Goal: Task Accomplishment & Management: Manage account settings

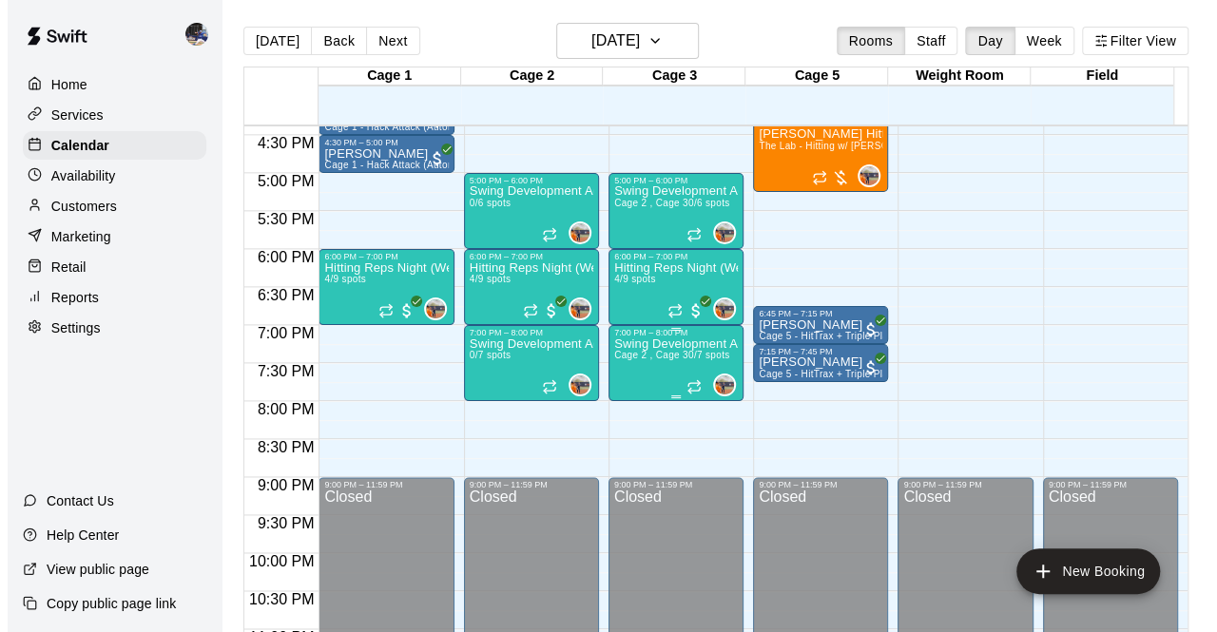
scroll to position [1246, 0]
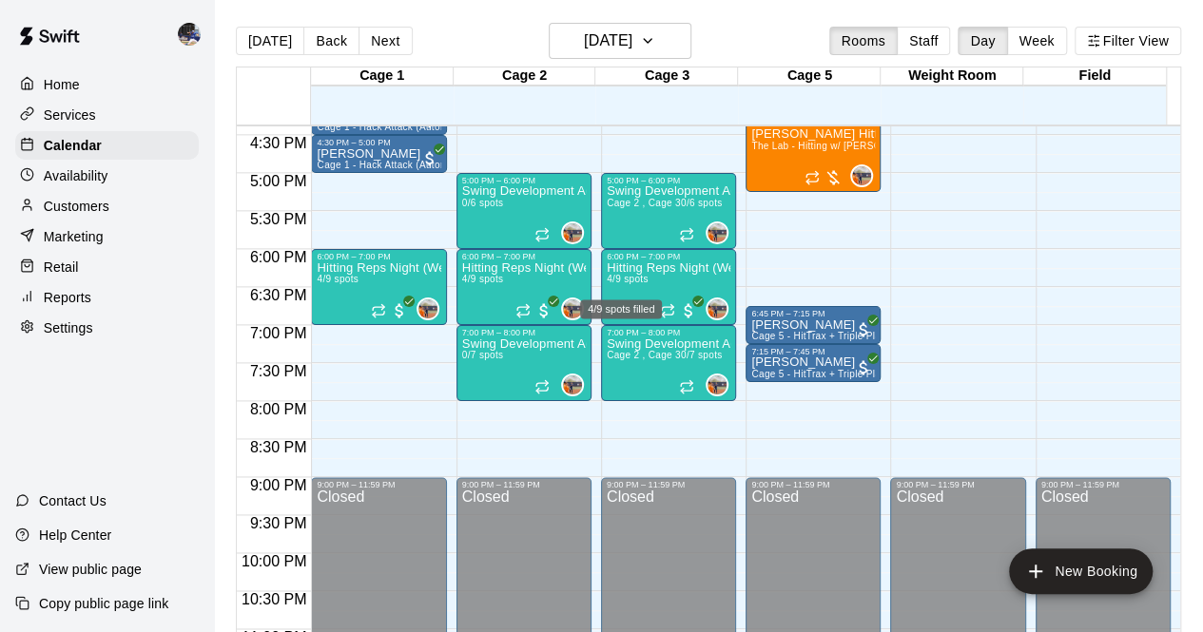
click at [647, 290] on div "4/9 spots filled" at bounding box center [621, 303] width 86 height 34
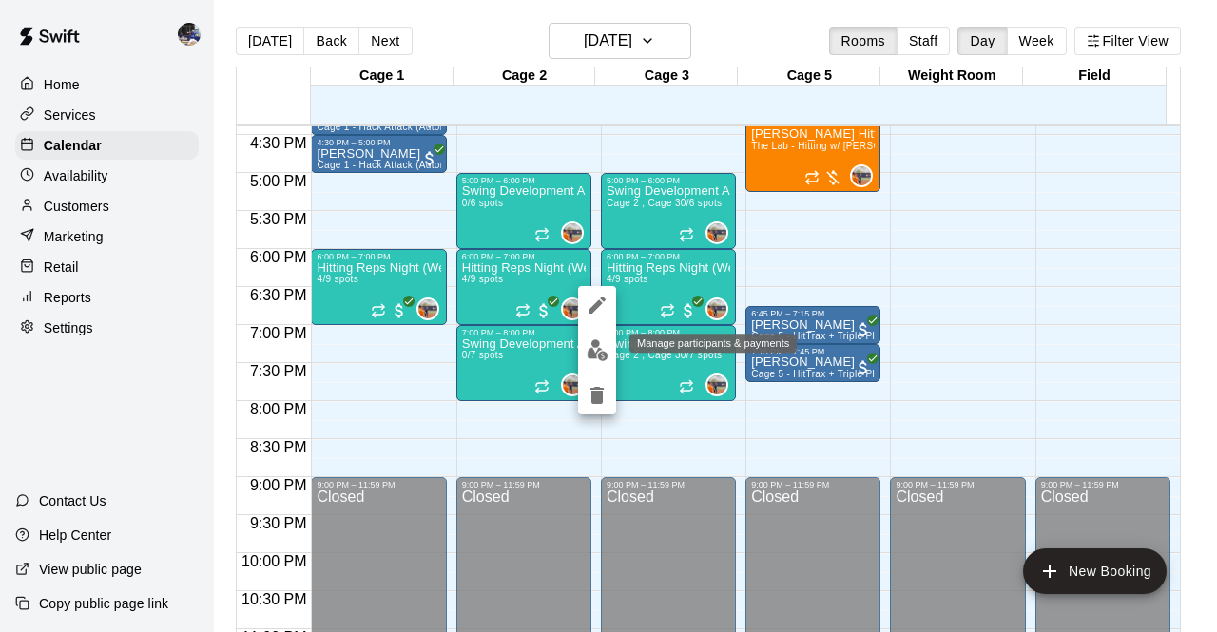
click at [596, 354] on img "edit" at bounding box center [598, 350] width 22 height 22
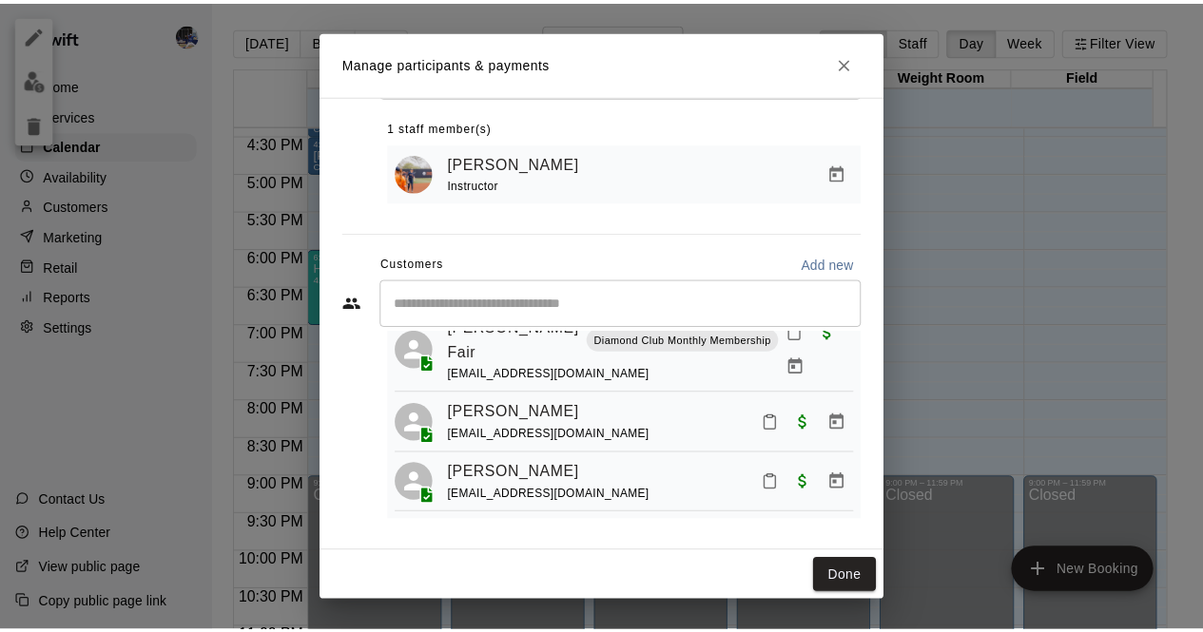
scroll to position [95, 0]
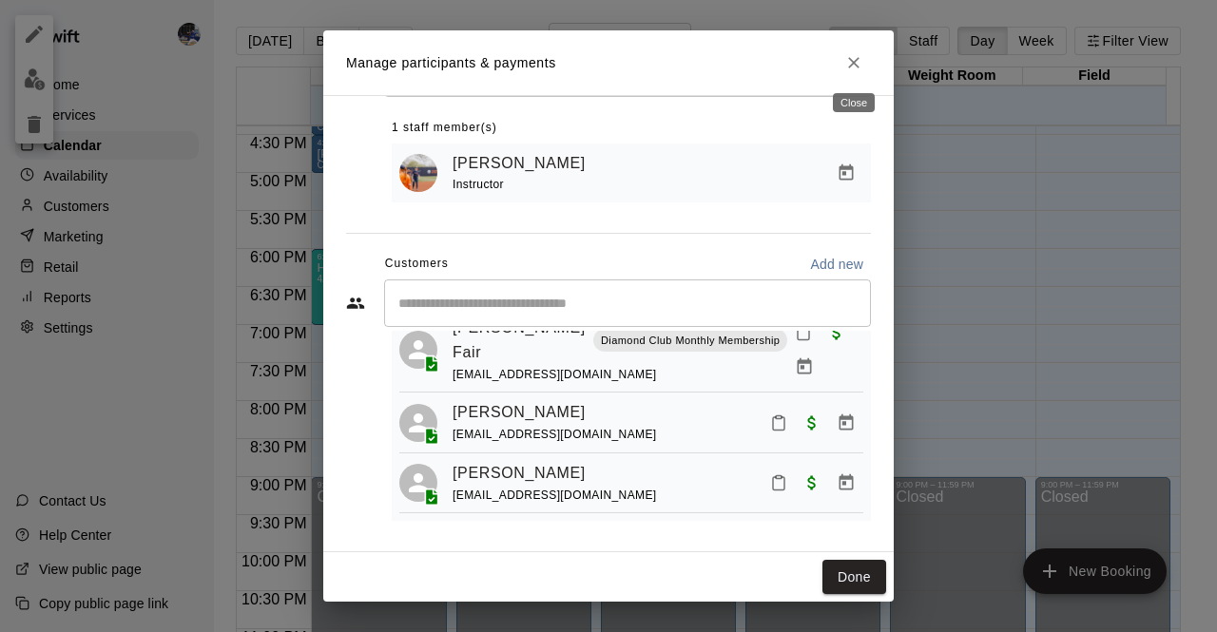
click at [860, 65] on icon "Close" at bounding box center [853, 62] width 19 height 19
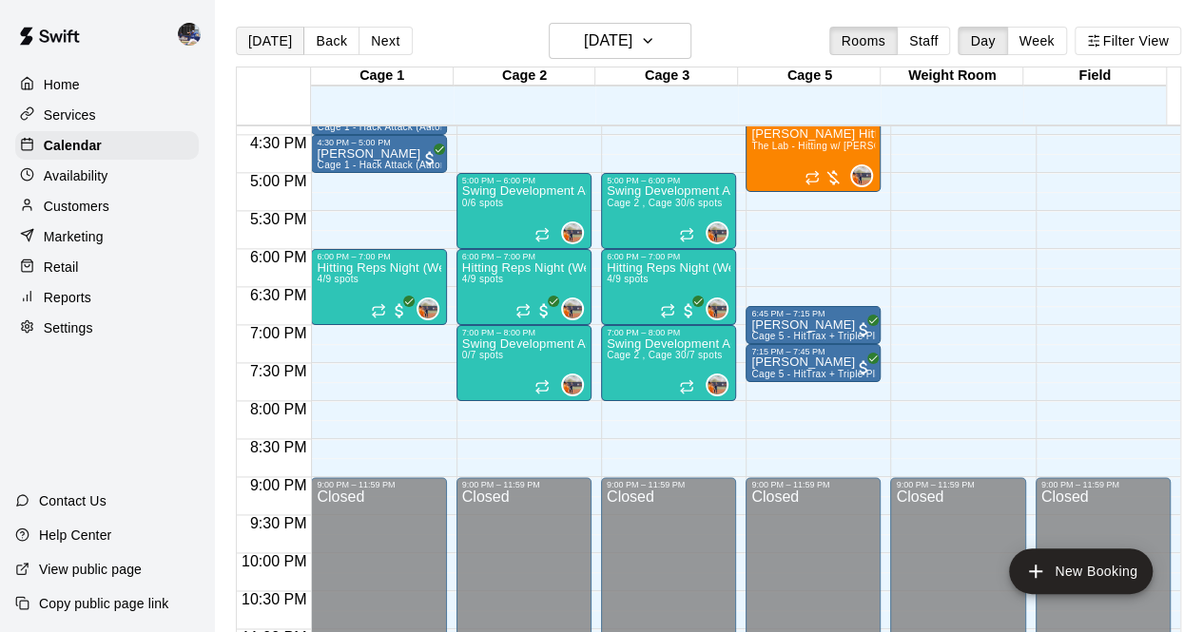
click at [268, 42] on button "[DATE]" at bounding box center [270, 41] width 68 height 29
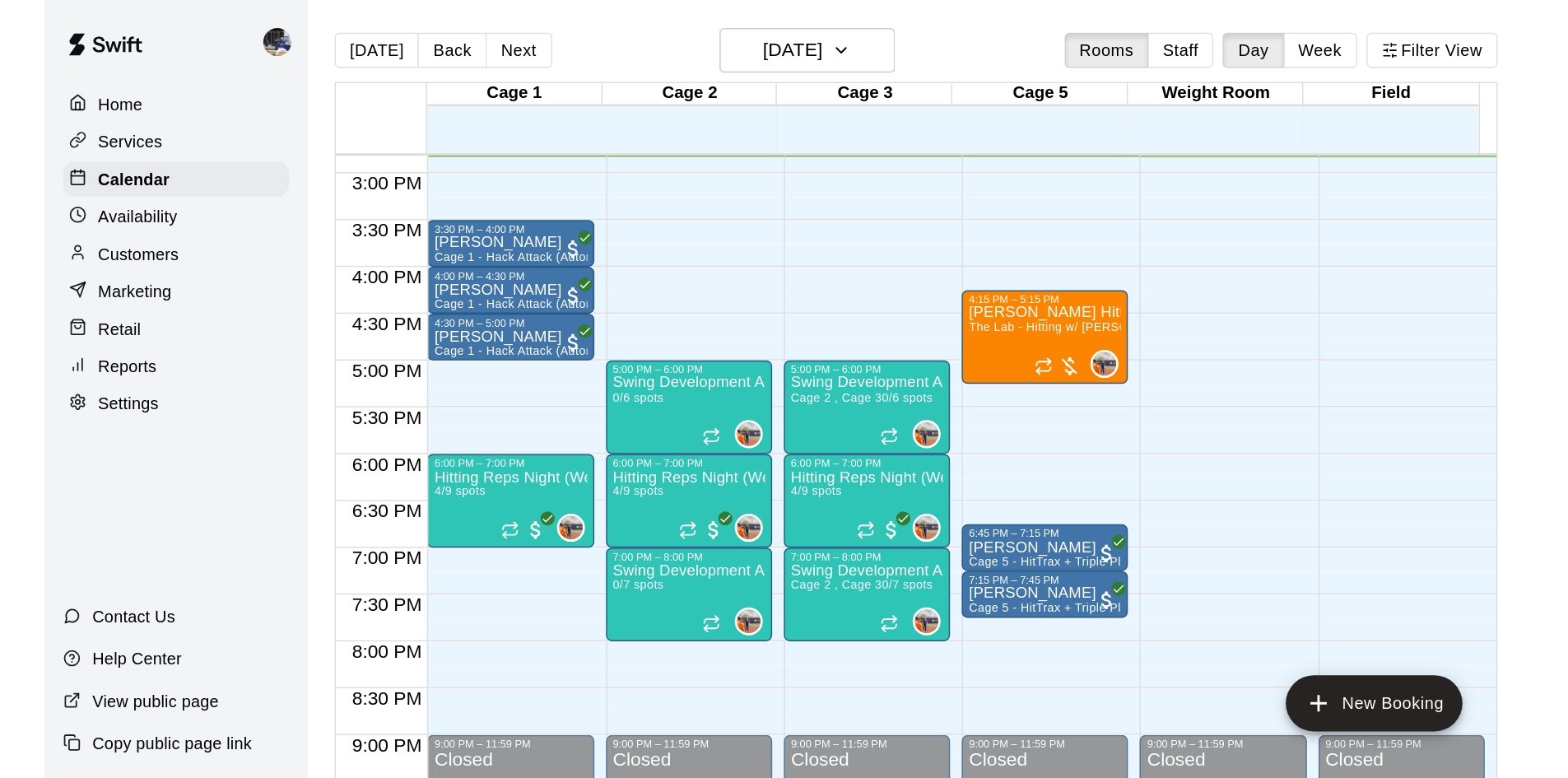
scroll to position [895, 0]
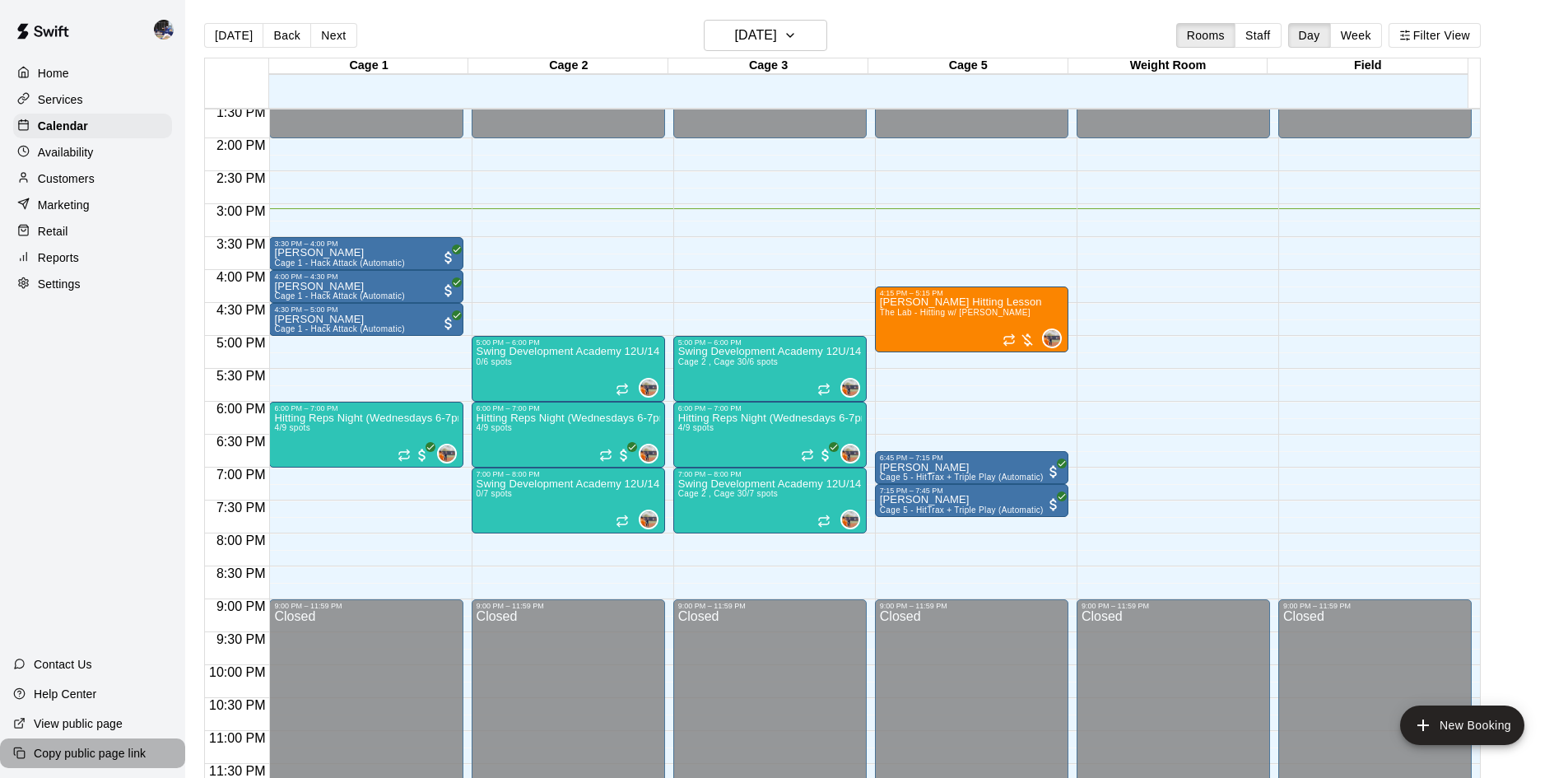
click at [78, 547] on p "Copy public page link" at bounding box center [89, 753] width 112 height 16
click at [88, 187] on p "Customers" at bounding box center [67, 178] width 57 height 16
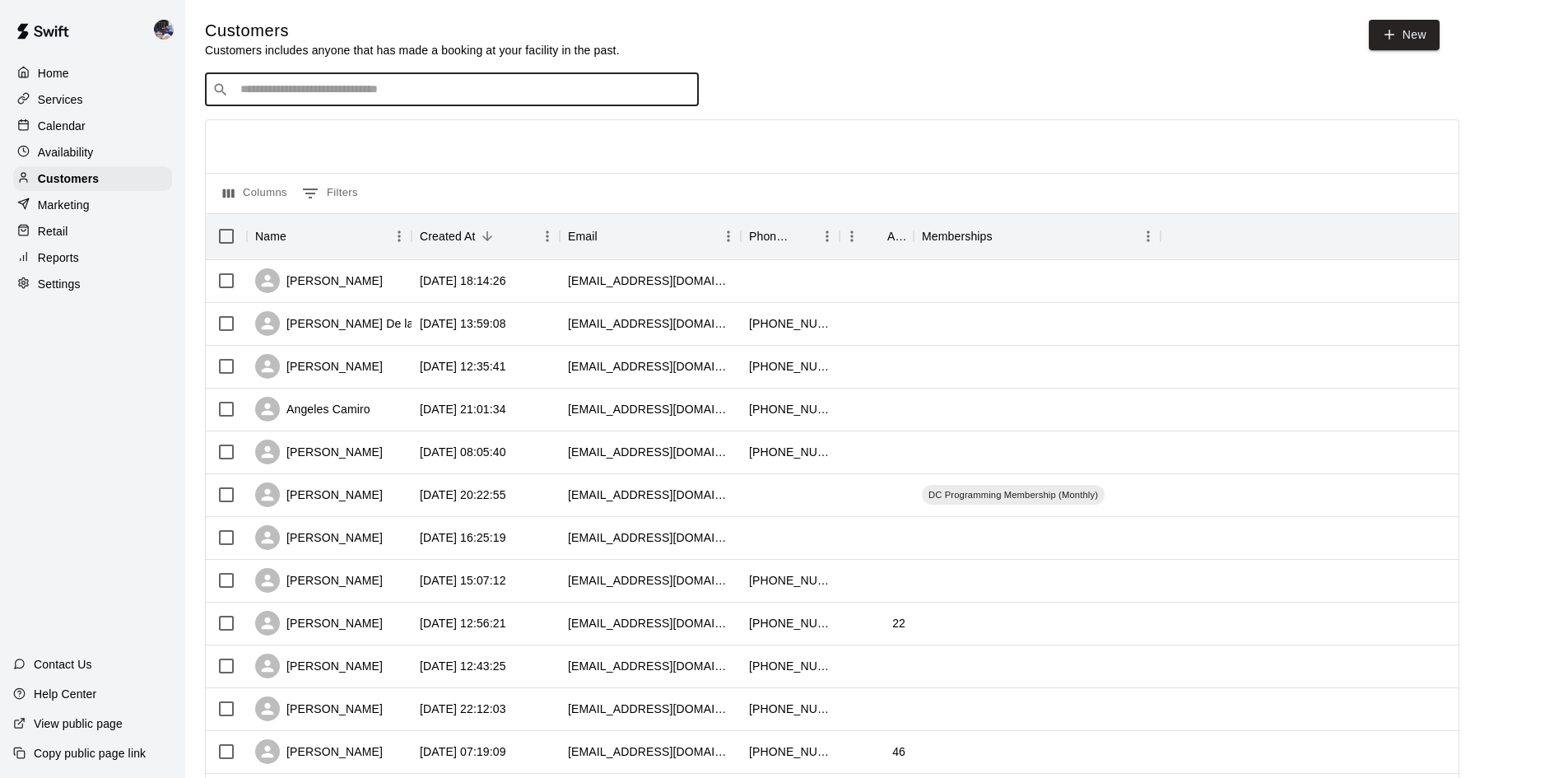
click at [324, 98] on input "Search customers by name or email" at bounding box center [463, 89] width 456 height 16
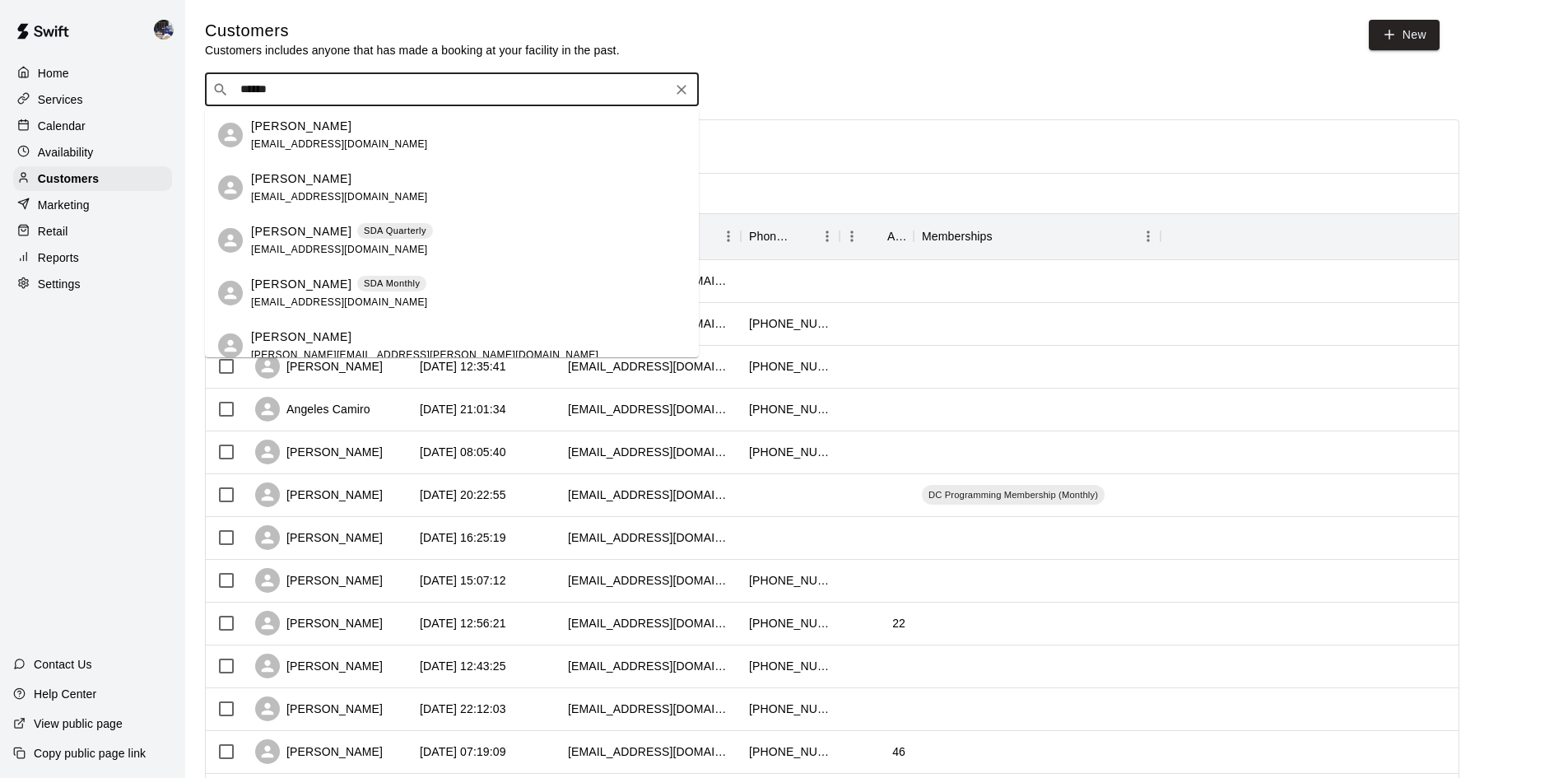
type input "******"
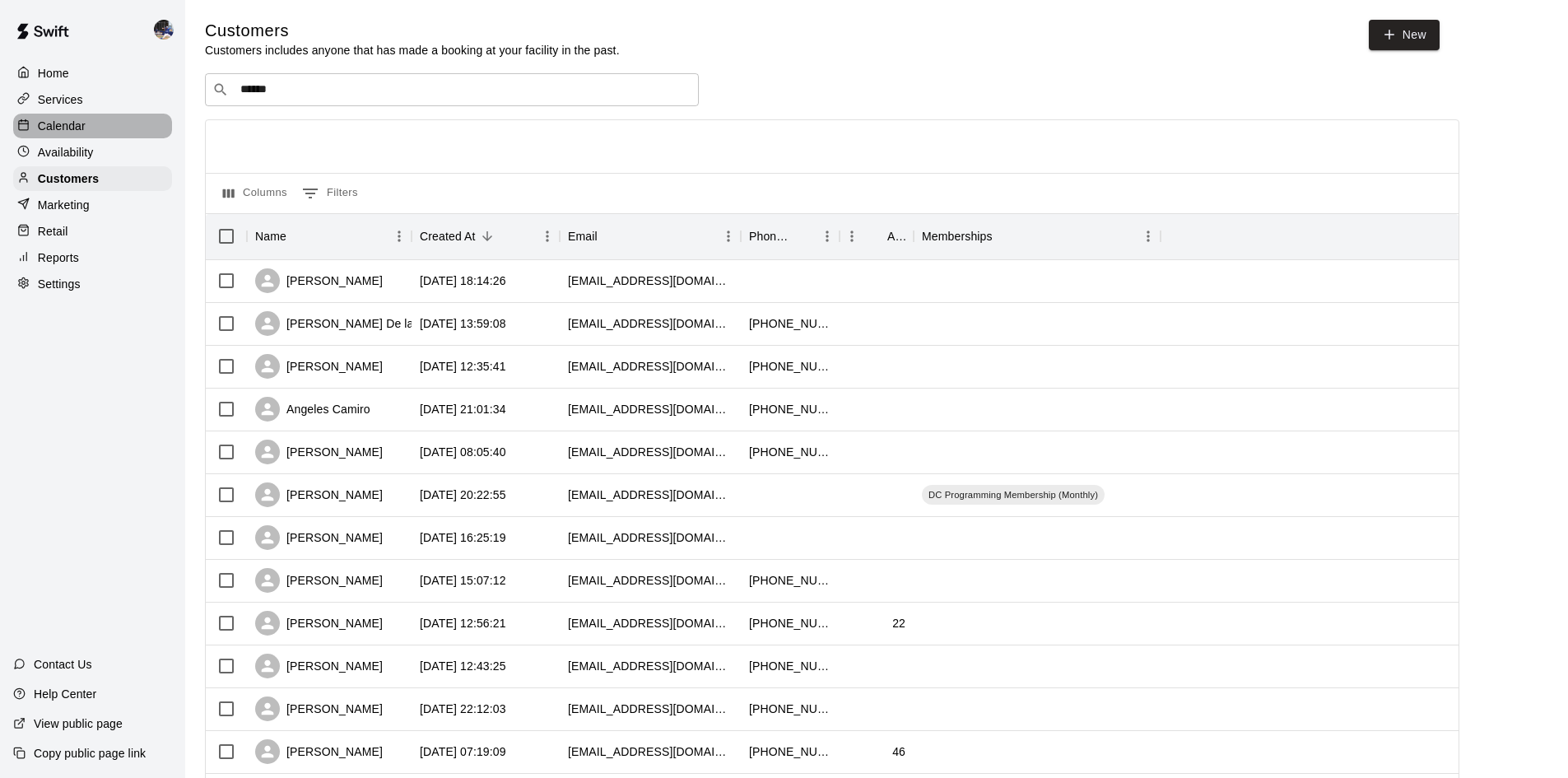
click at [29, 130] on div at bounding box center [28, 126] width 21 height 16
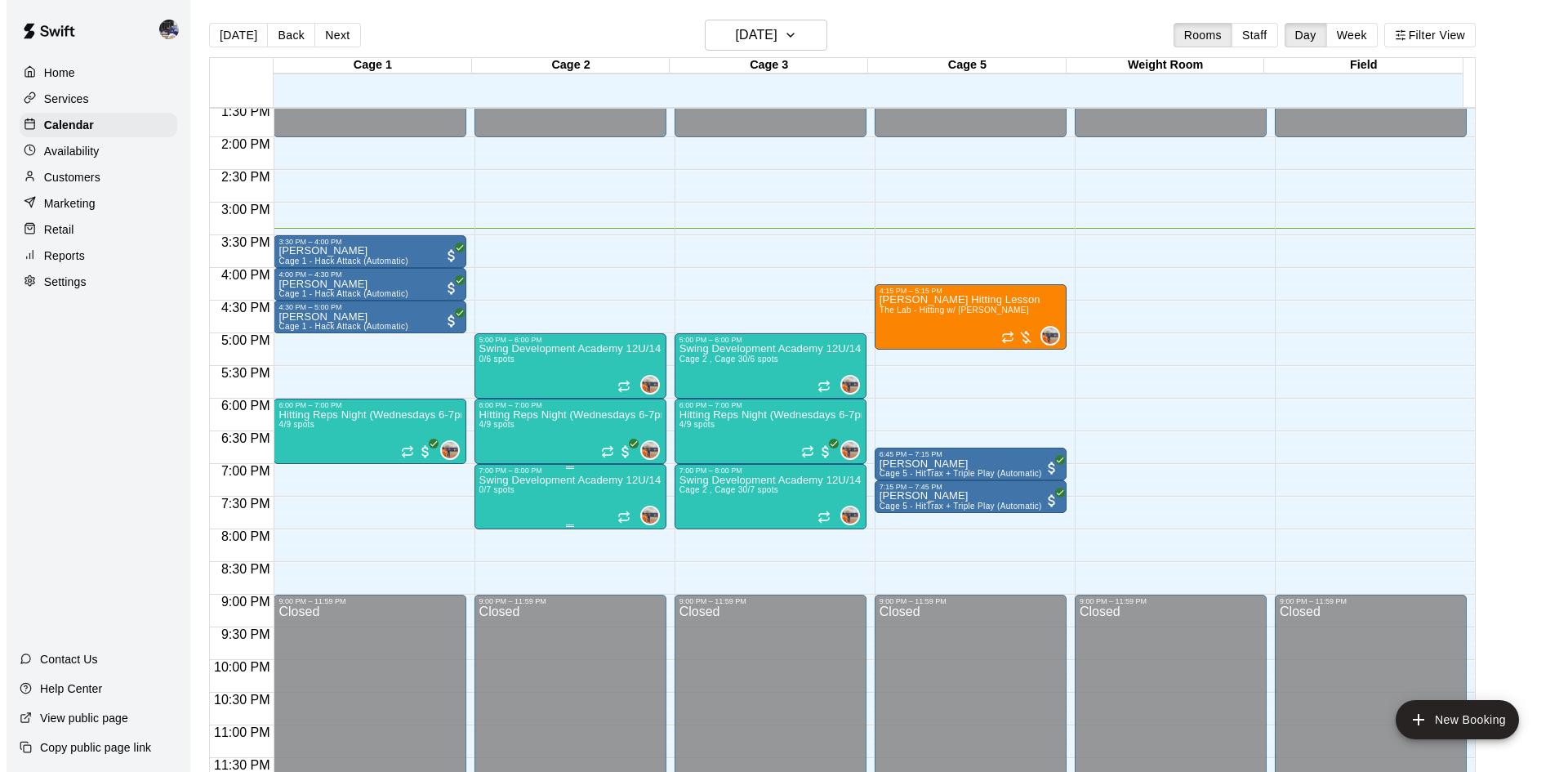
scroll to position [1, 0]
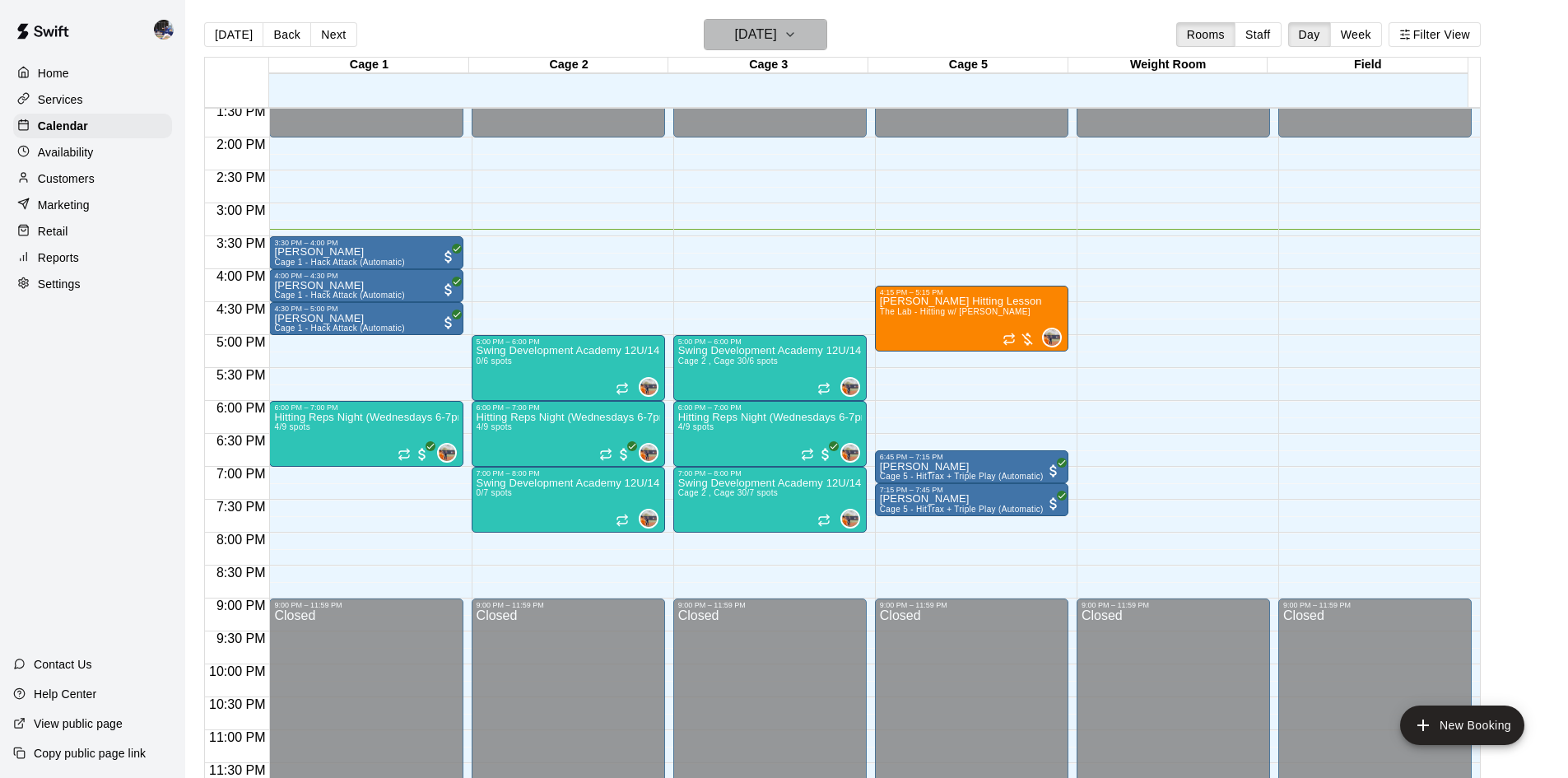
click at [753, 32] on h6 "[DATE]" at bounding box center [756, 35] width 42 height 23
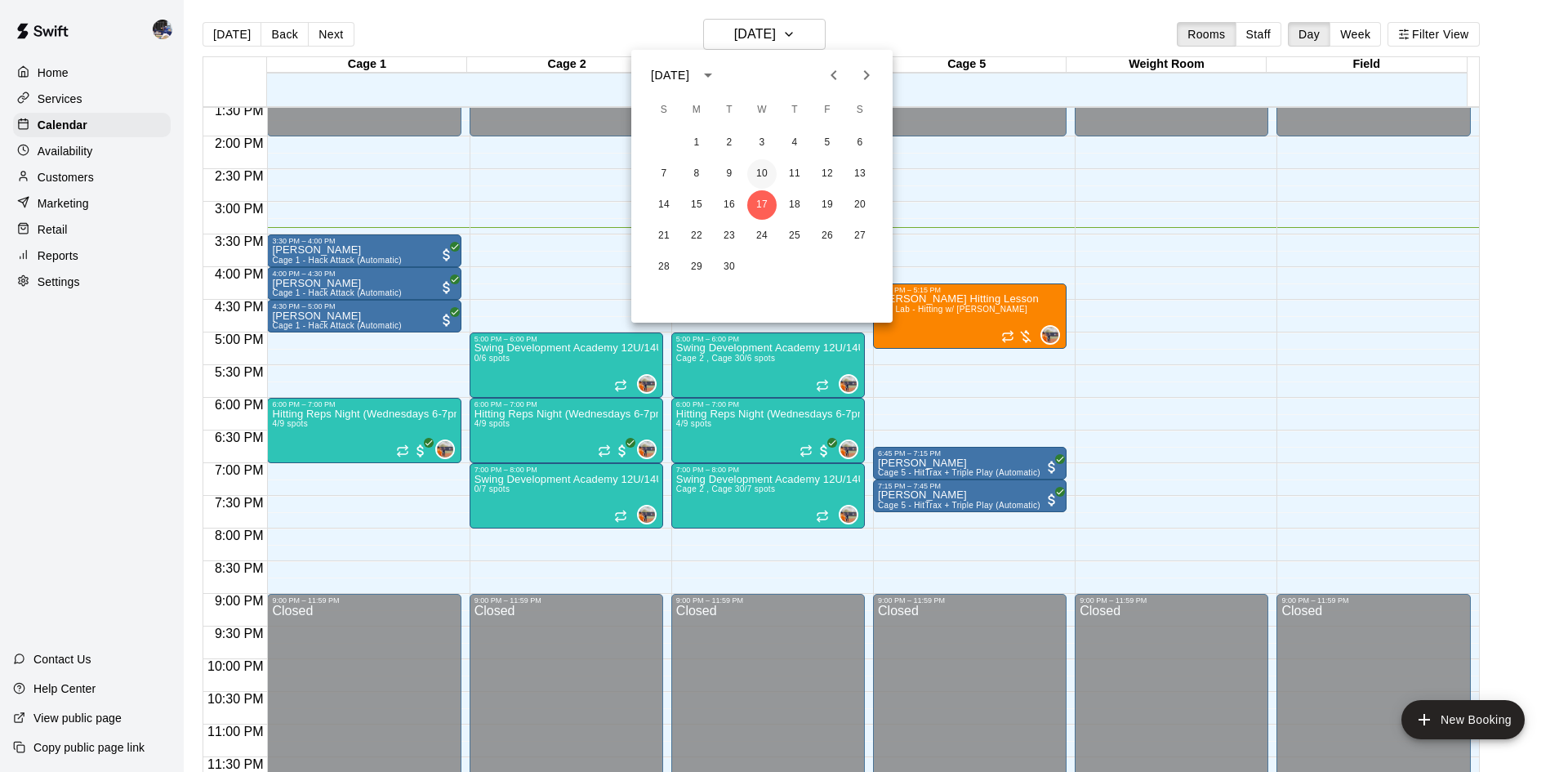
click at [763, 170] on button "10" at bounding box center [762, 174] width 29 height 29
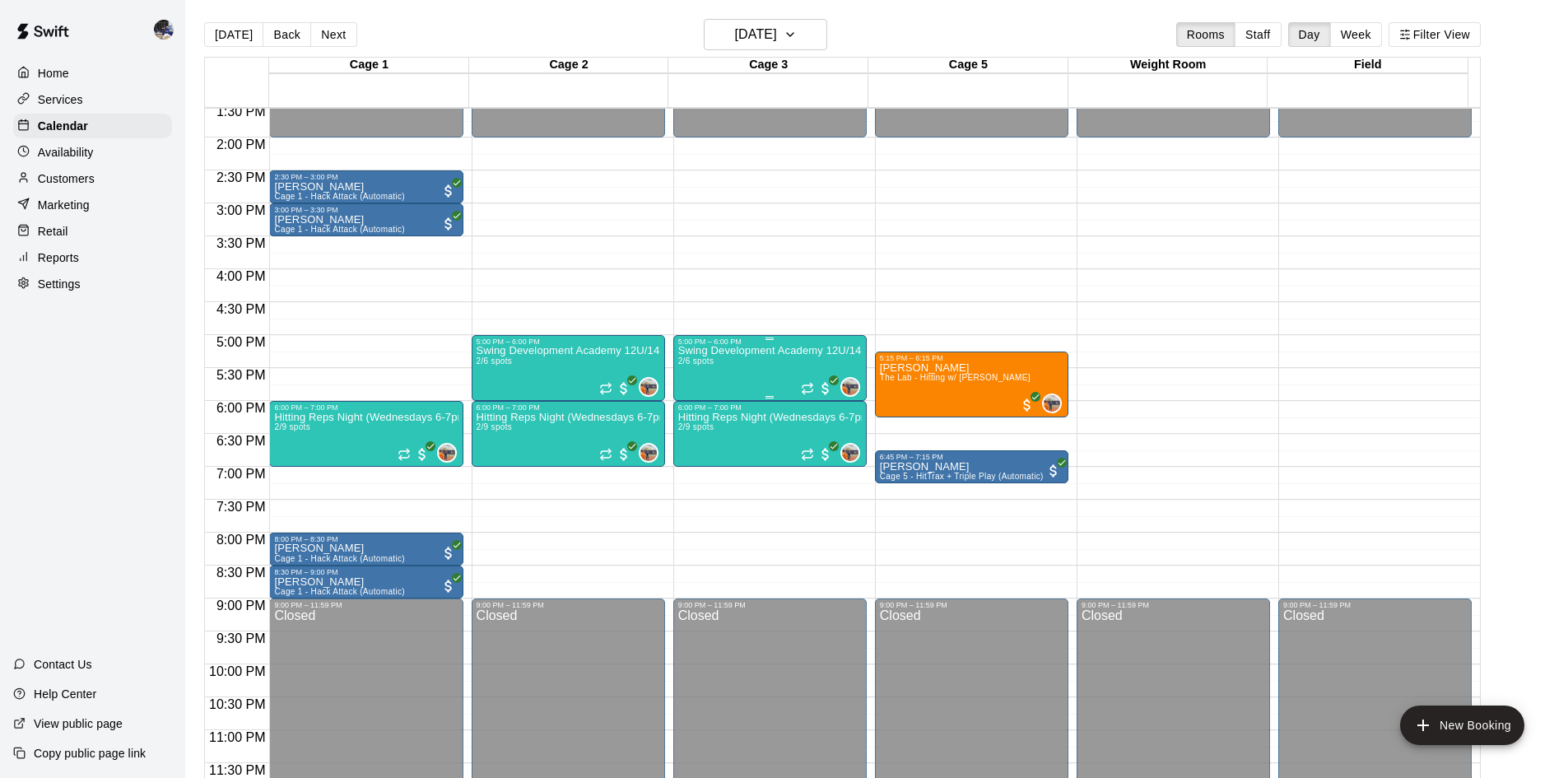
click at [753, 368] on div "Swing Development Academy 12U/14U 2/6 spots" at bounding box center [770, 735] width 184 height 778
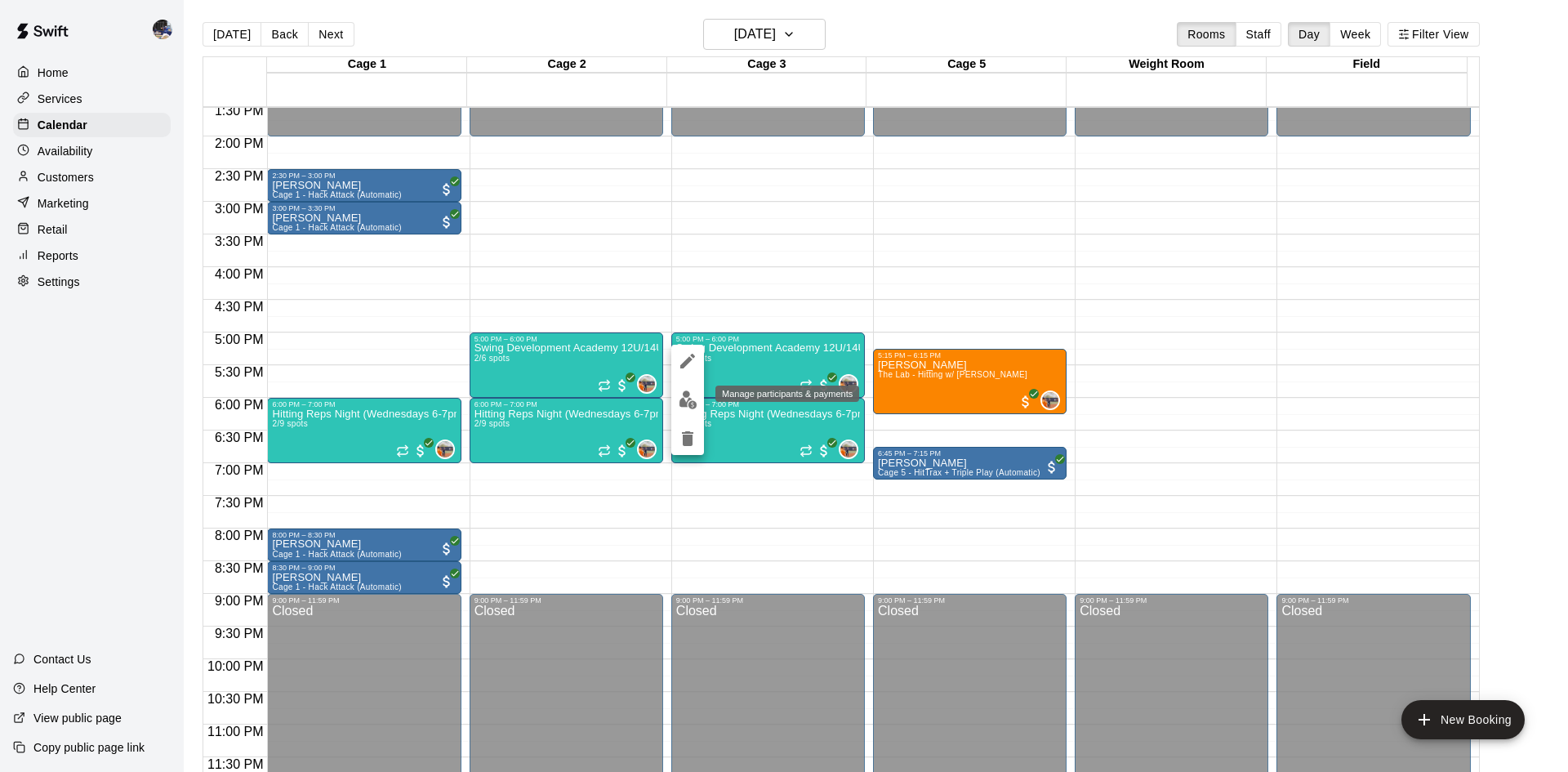
click at [684, 406] on img "edit" at bounding box center [688, 400] width 19 height 19
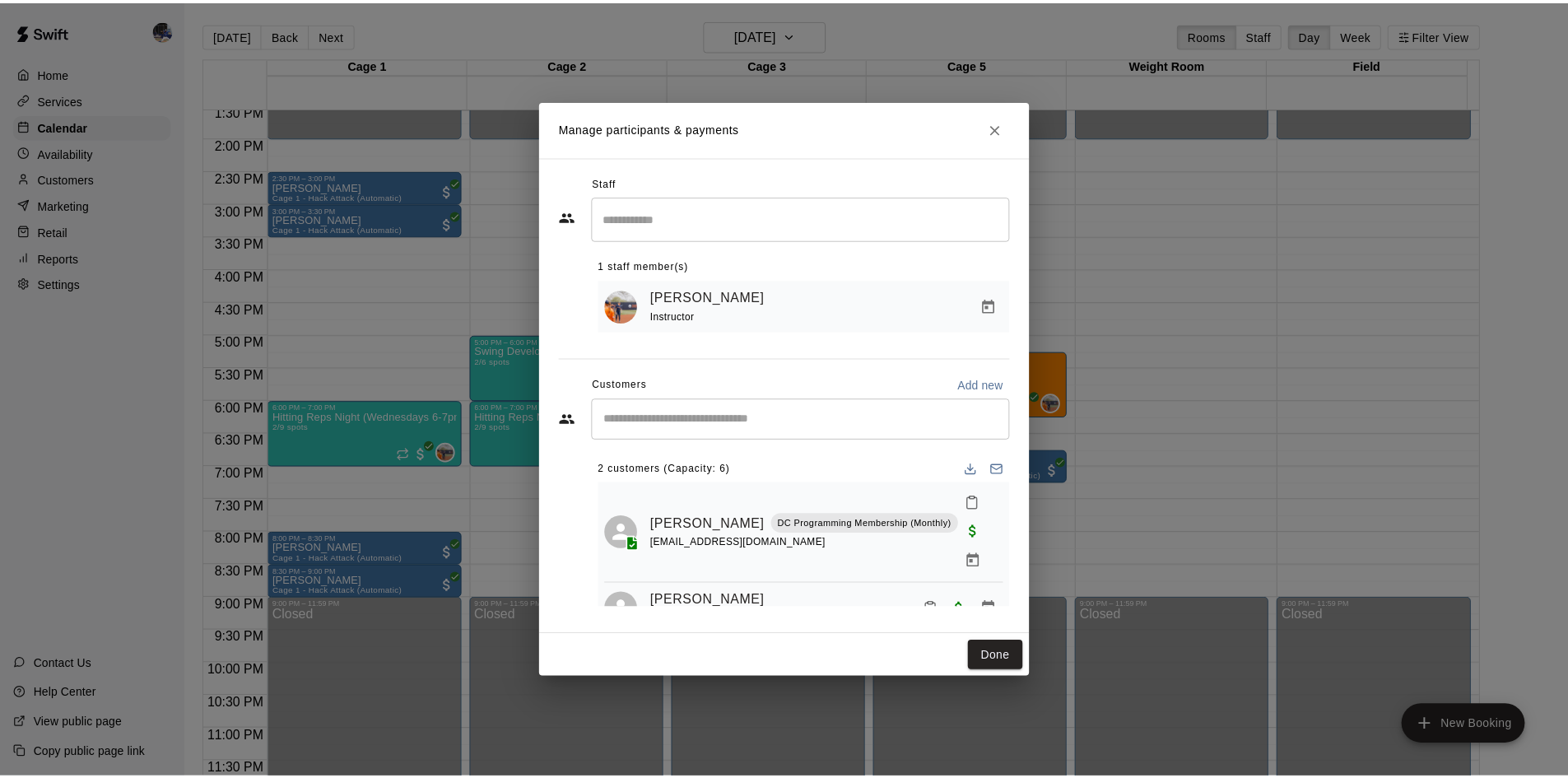
scroll to position [12, 0]
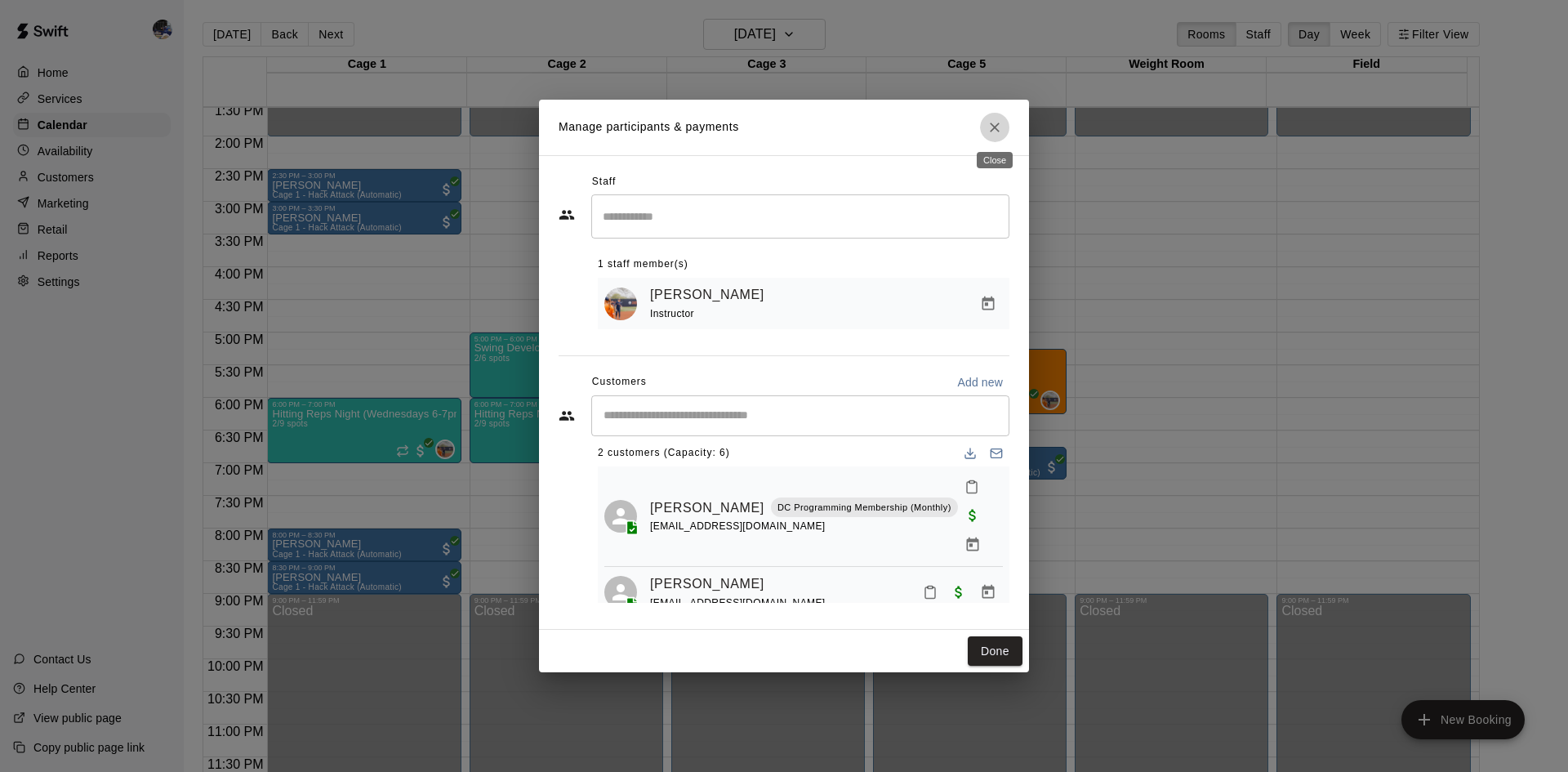
click at [997, 128] on icon "Close" at bounding box center [994, 127] width 9 height 9
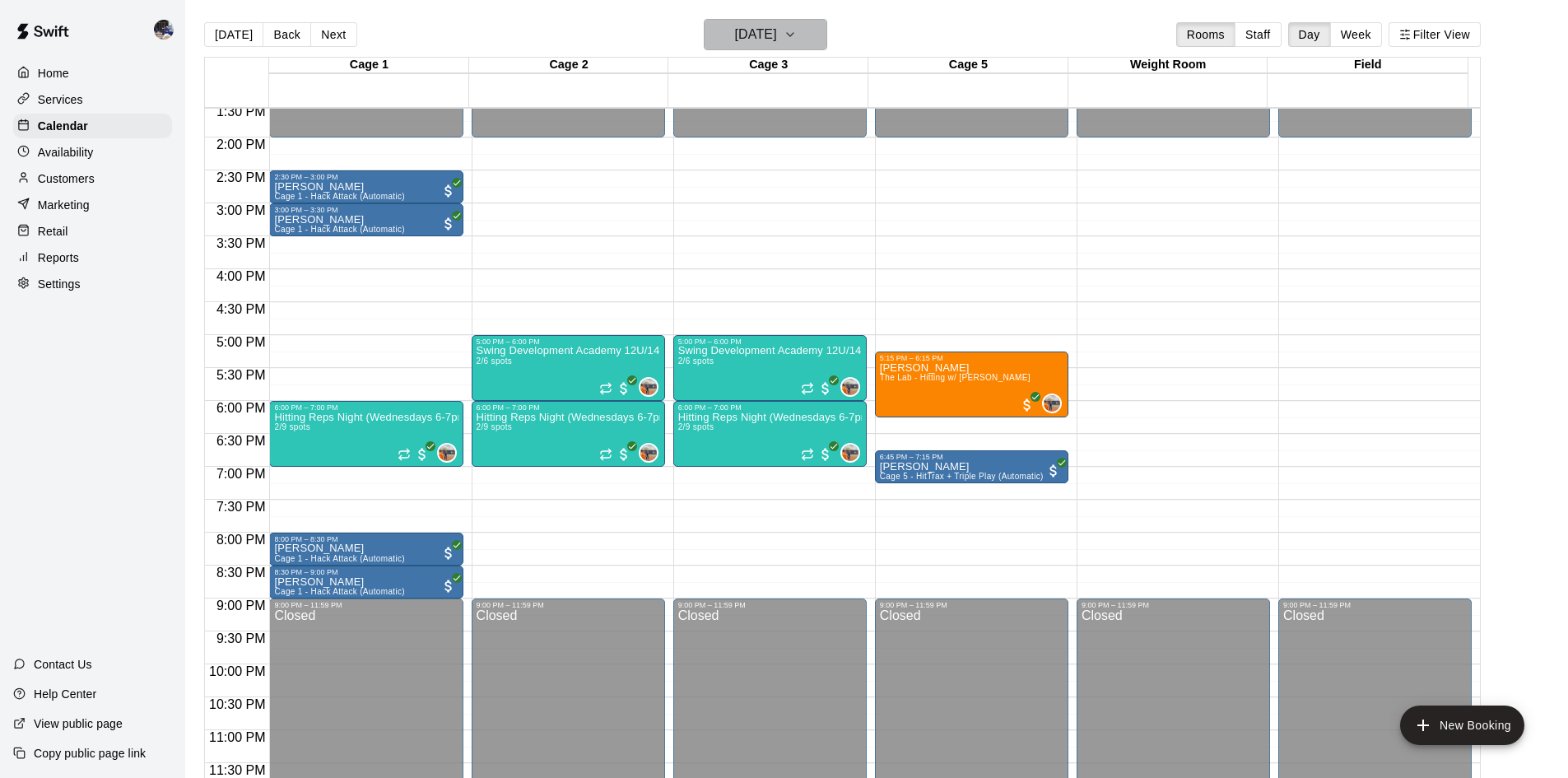
click at [761, 35] on h6 "[DATE]" at bounding box center [756, 35] width 42 height 23
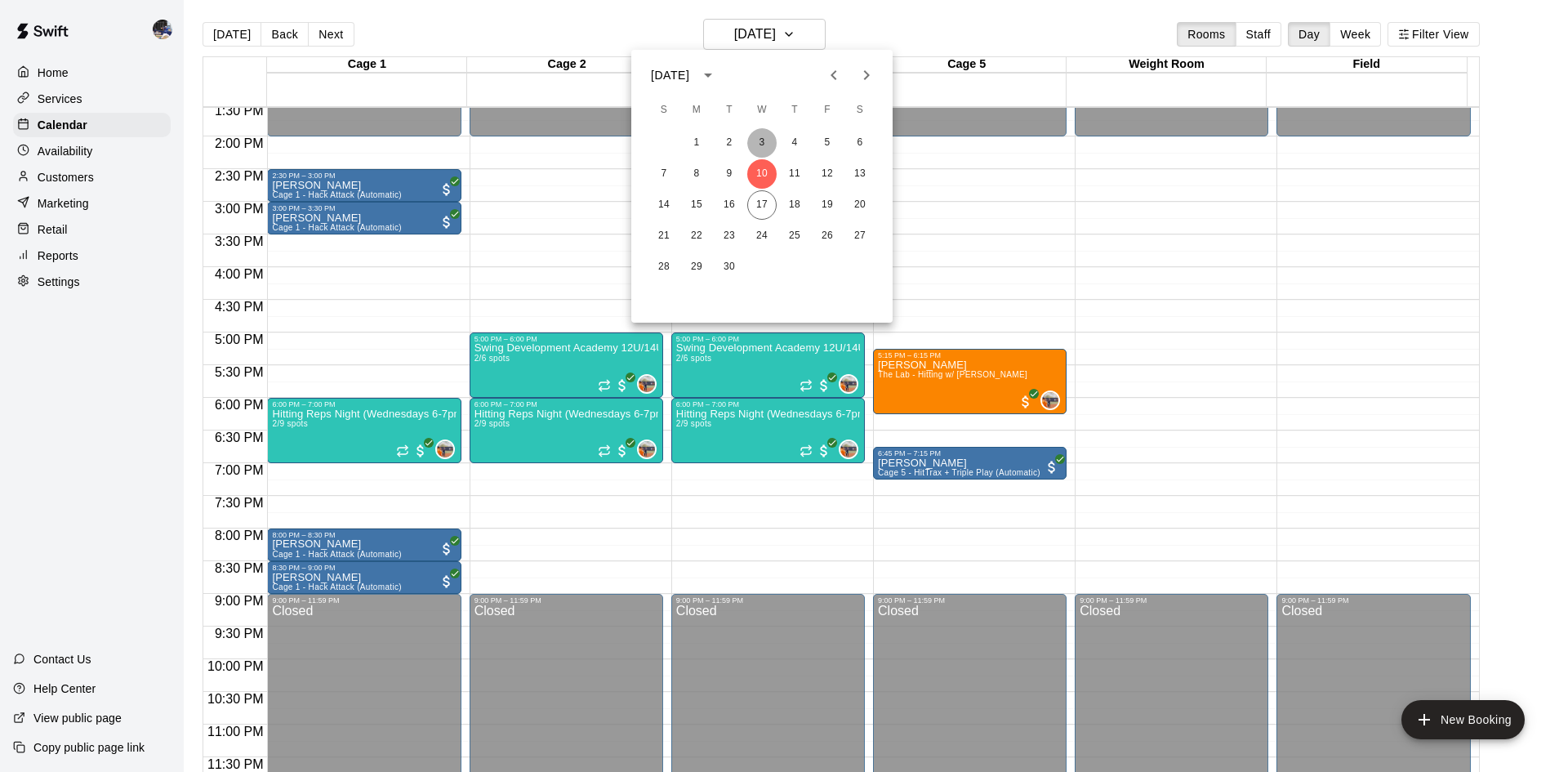
click at [760, 138] on button "3" at bounding box center [762, 143] width 29 height 29
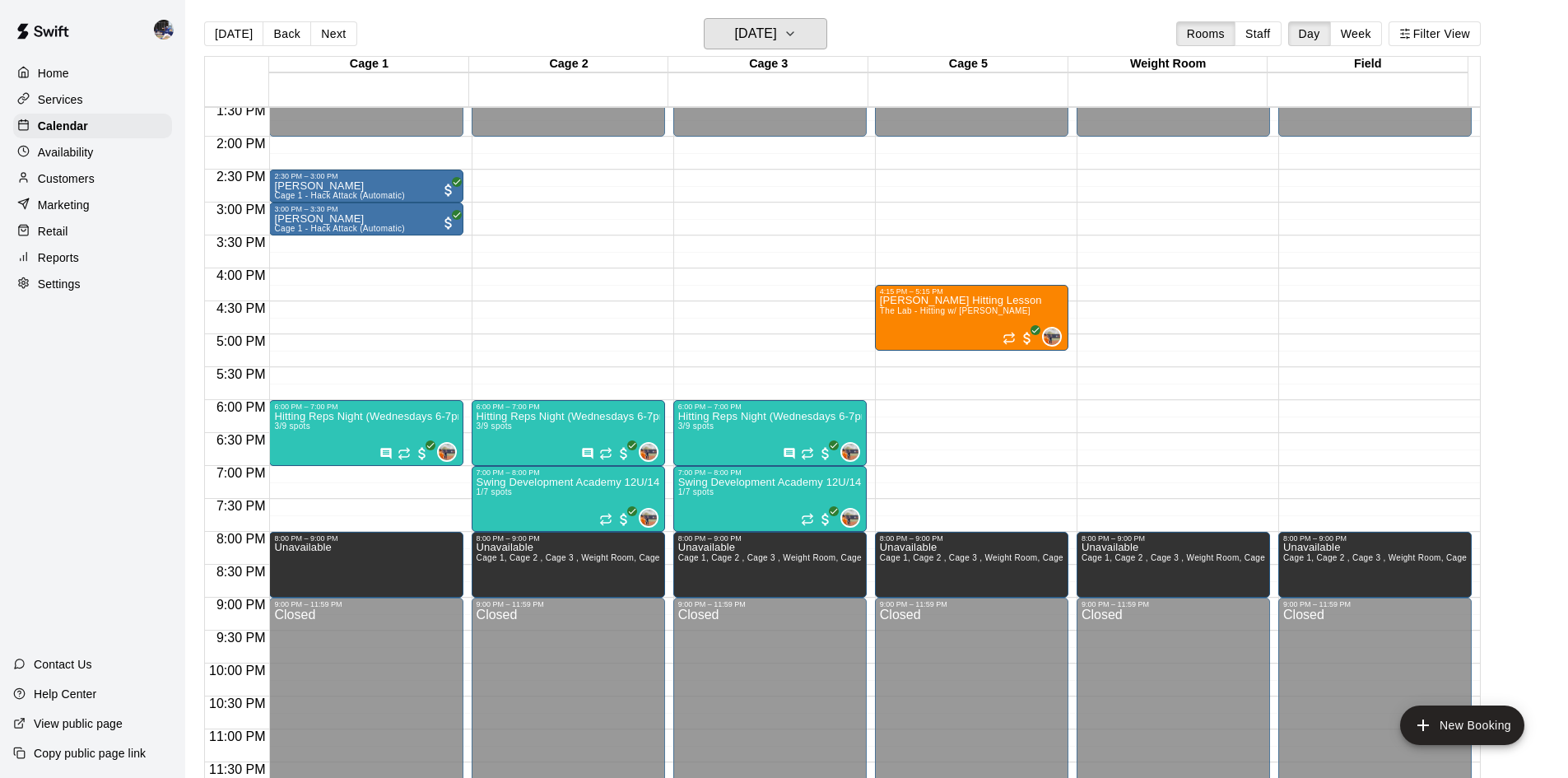
scroll to position [3, 0]
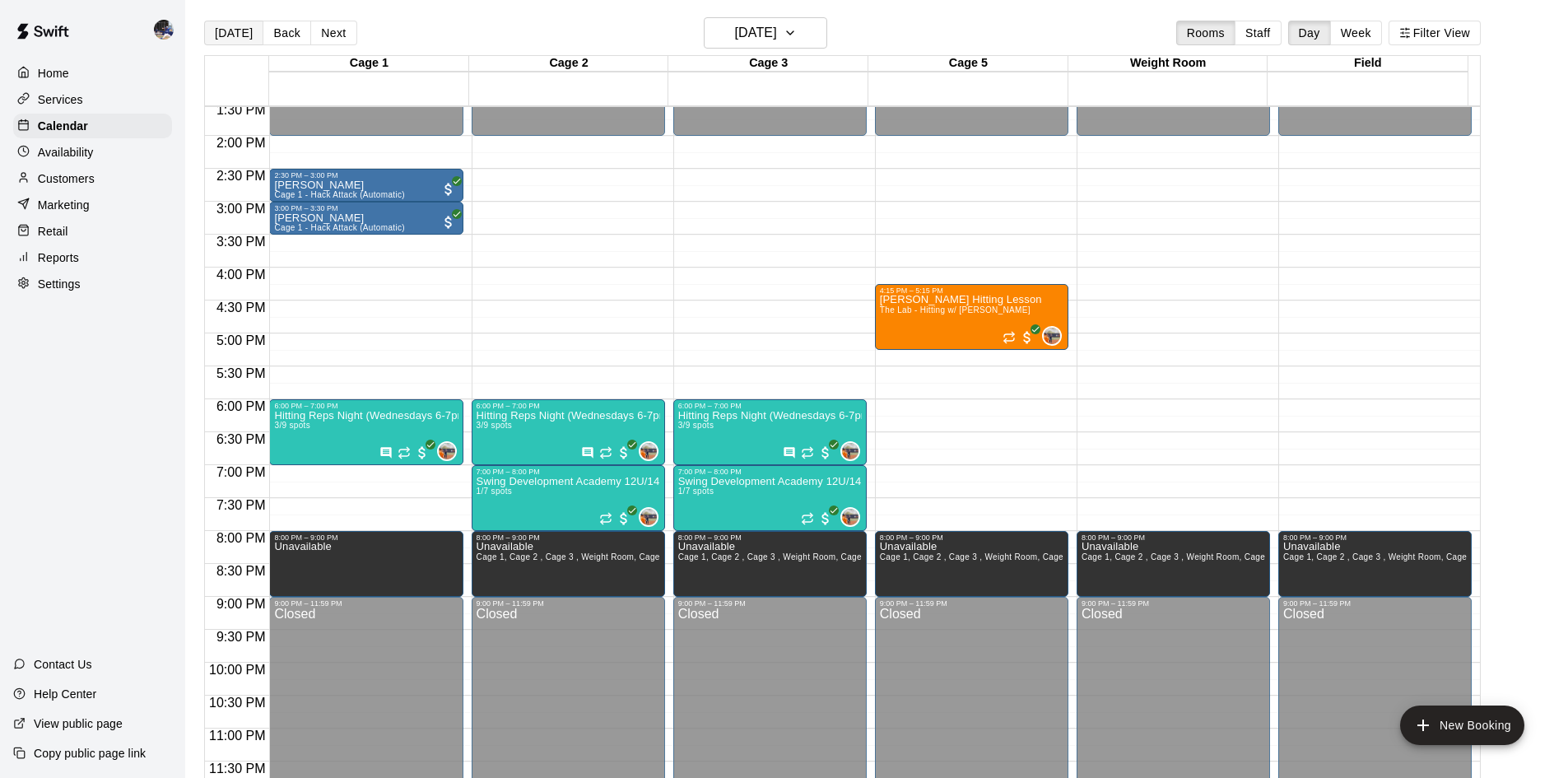
click at [239, 32] on button "[DATE]" at bounding box center [234, 33] width 59 height 25
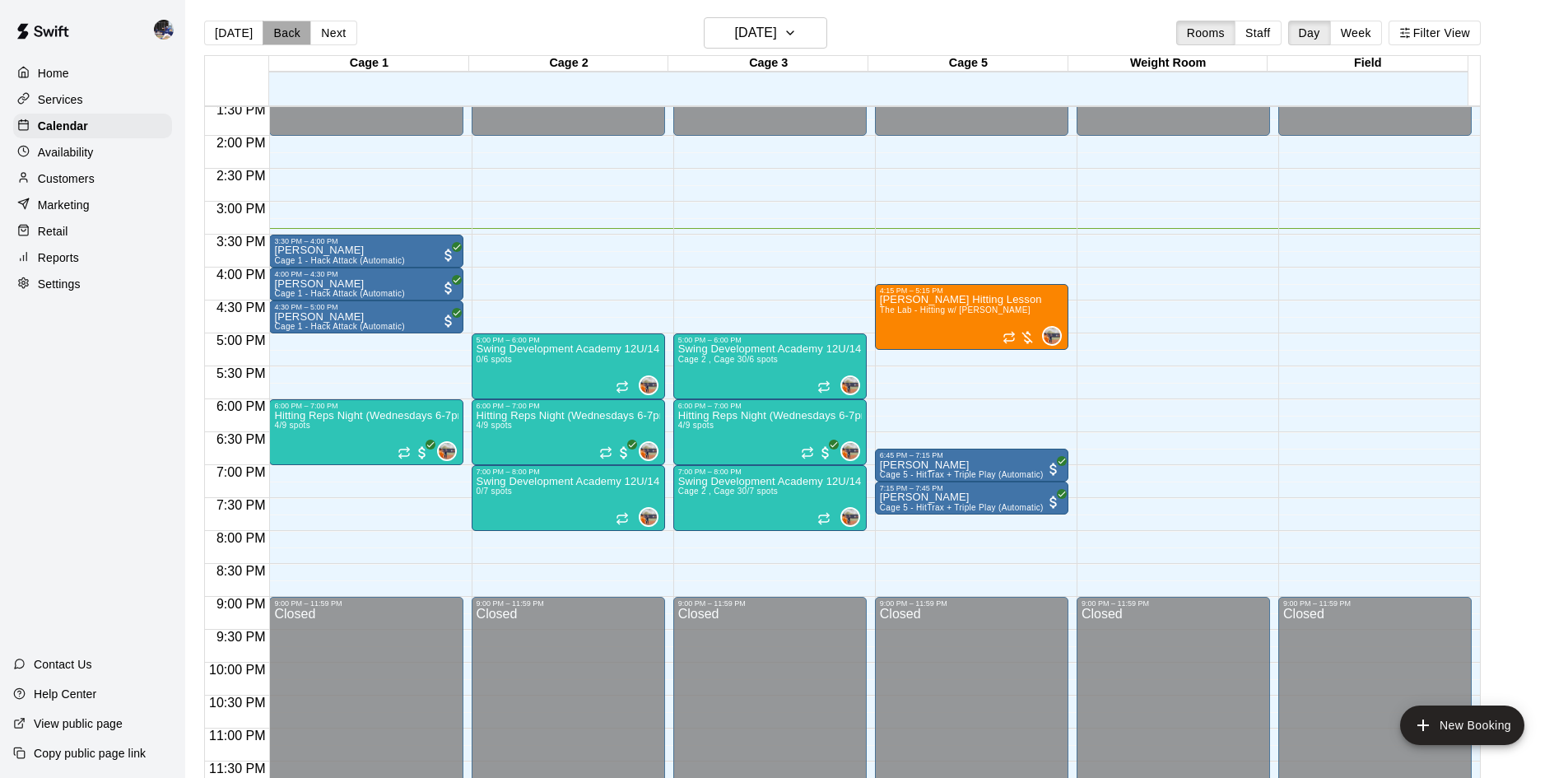
click at [285, 29] on button "Back" at bounding box center [287, 33] width 48 height 25
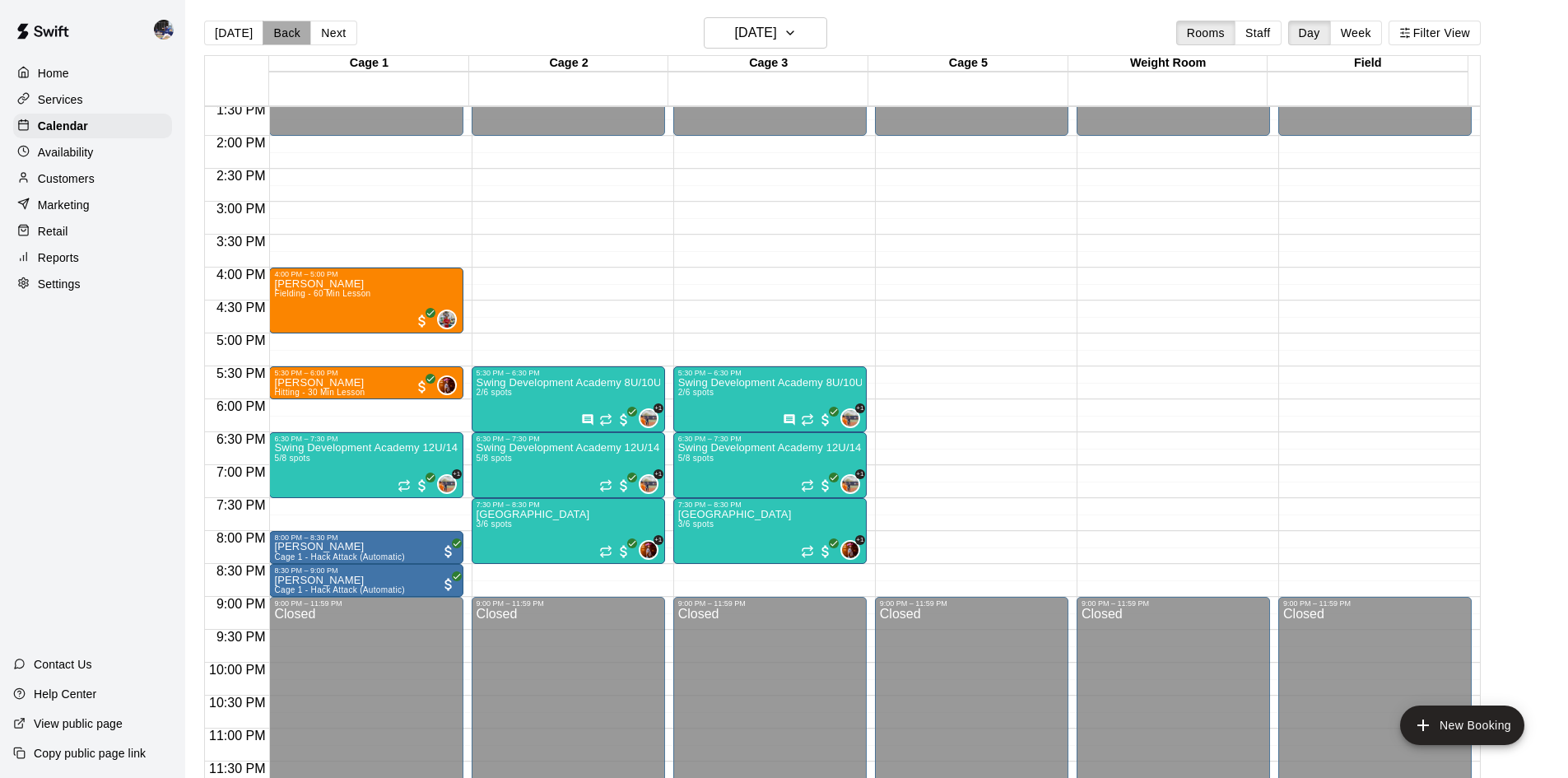
click at [286, 32] on button "Back" at bounding box center [287, 33] width 48 height 25
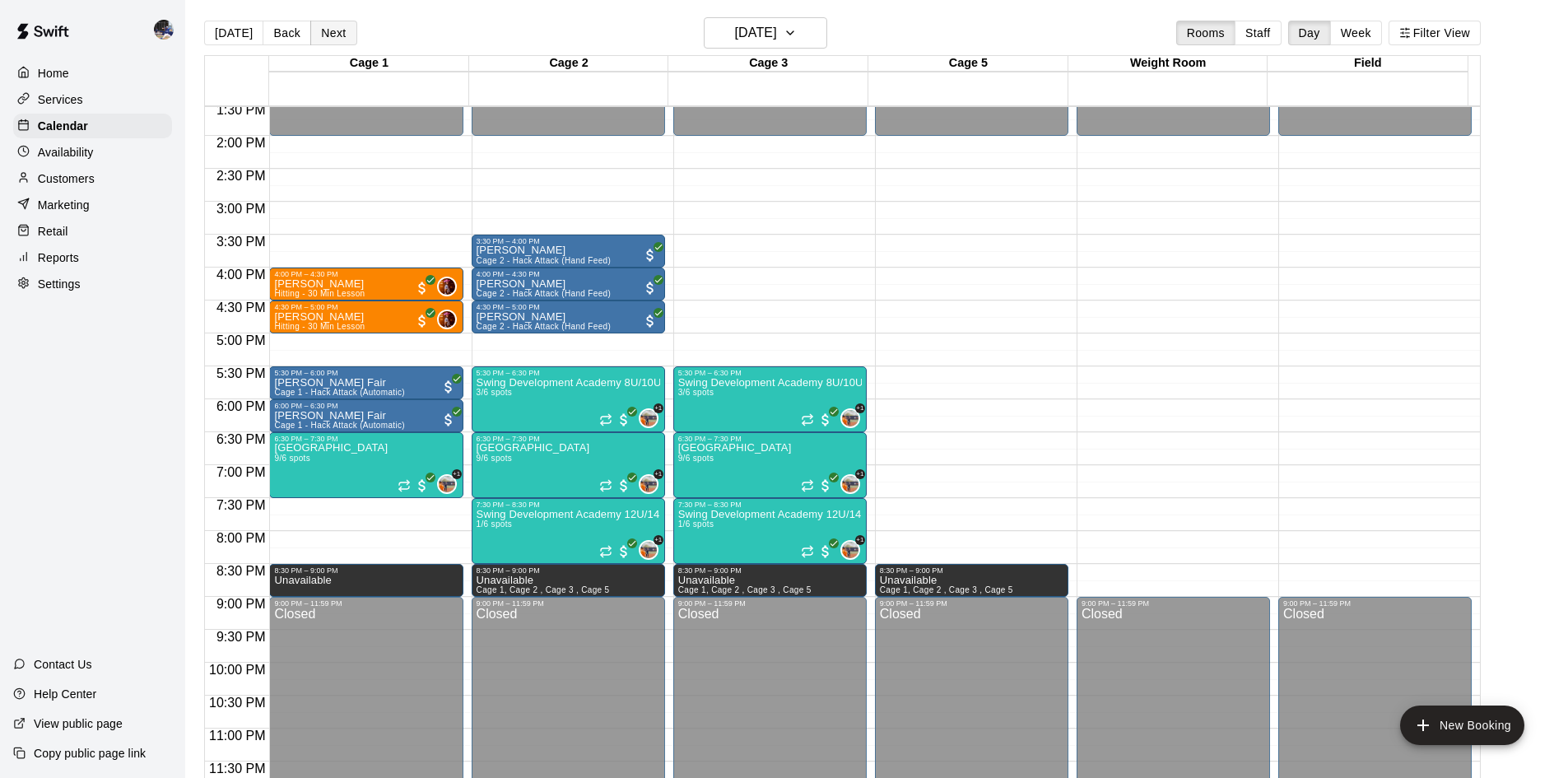
click at [330, 36] on button "Next" at bounding box center [332, 33] width 46 height 25
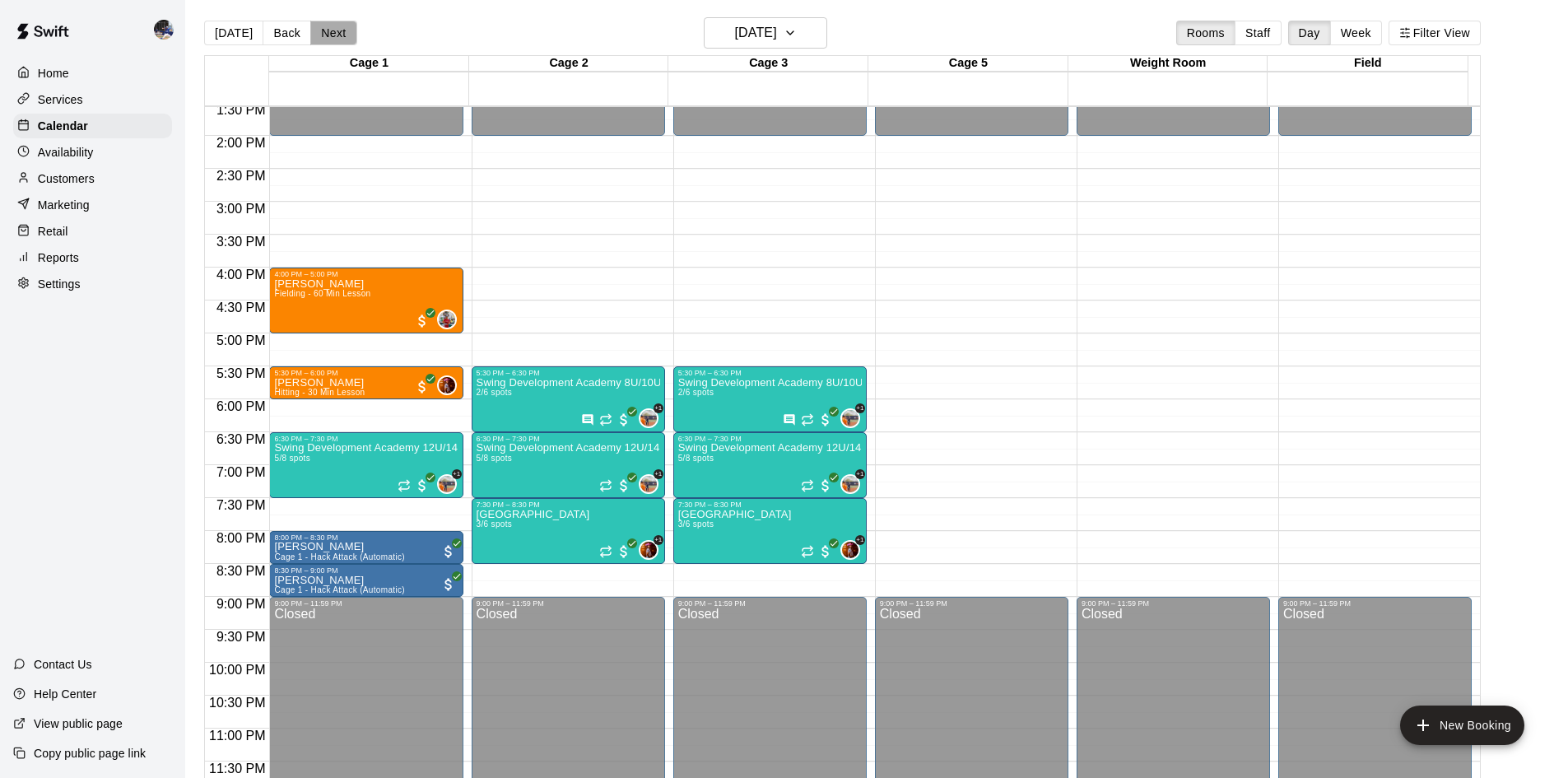
click at [324, 25] on button "Next" at bounding box center [332, 33] width 46 height 25
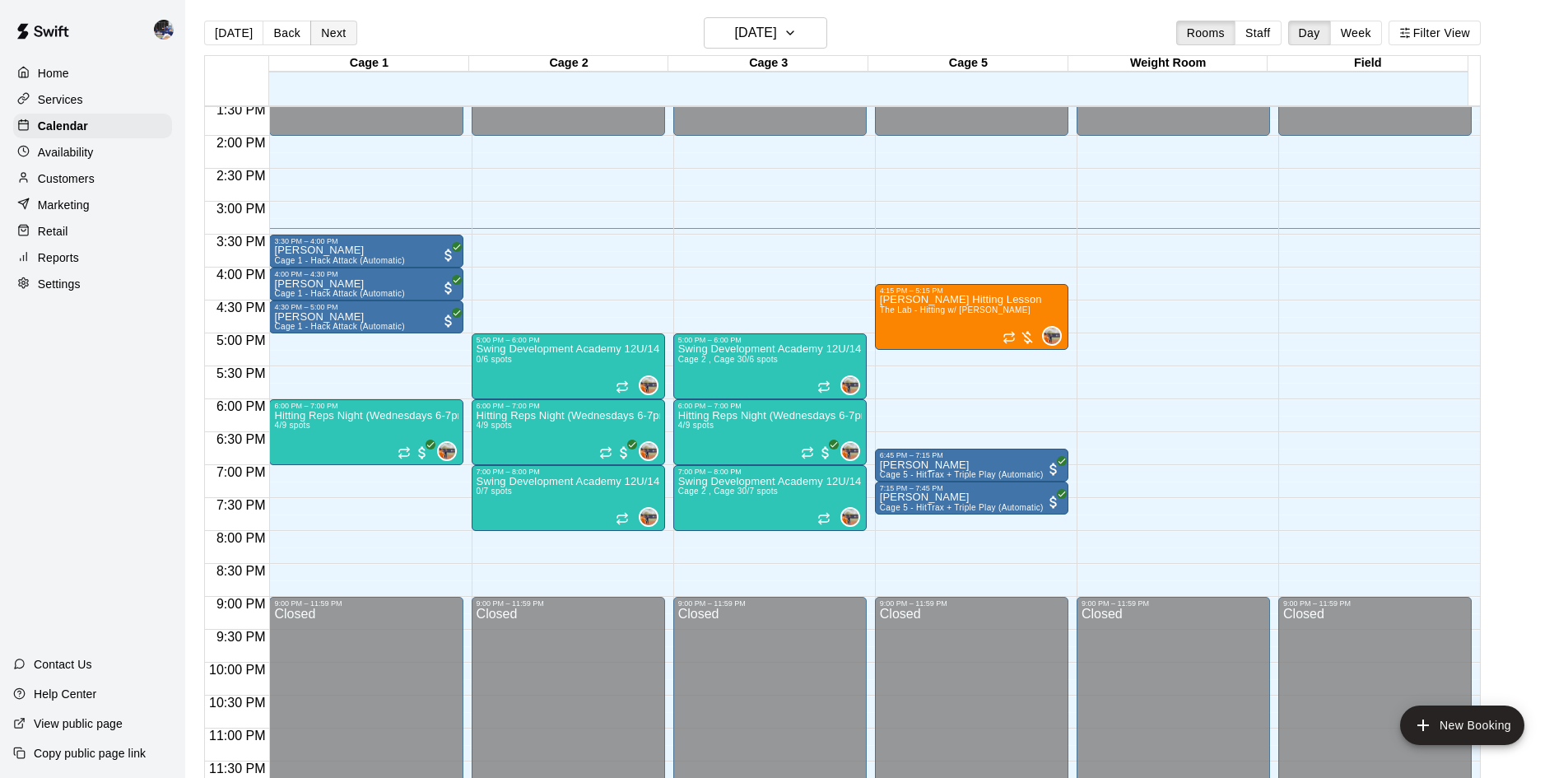
click at [323, 34] on button "Next" at bounding box center [332, 33] width 46 height 25
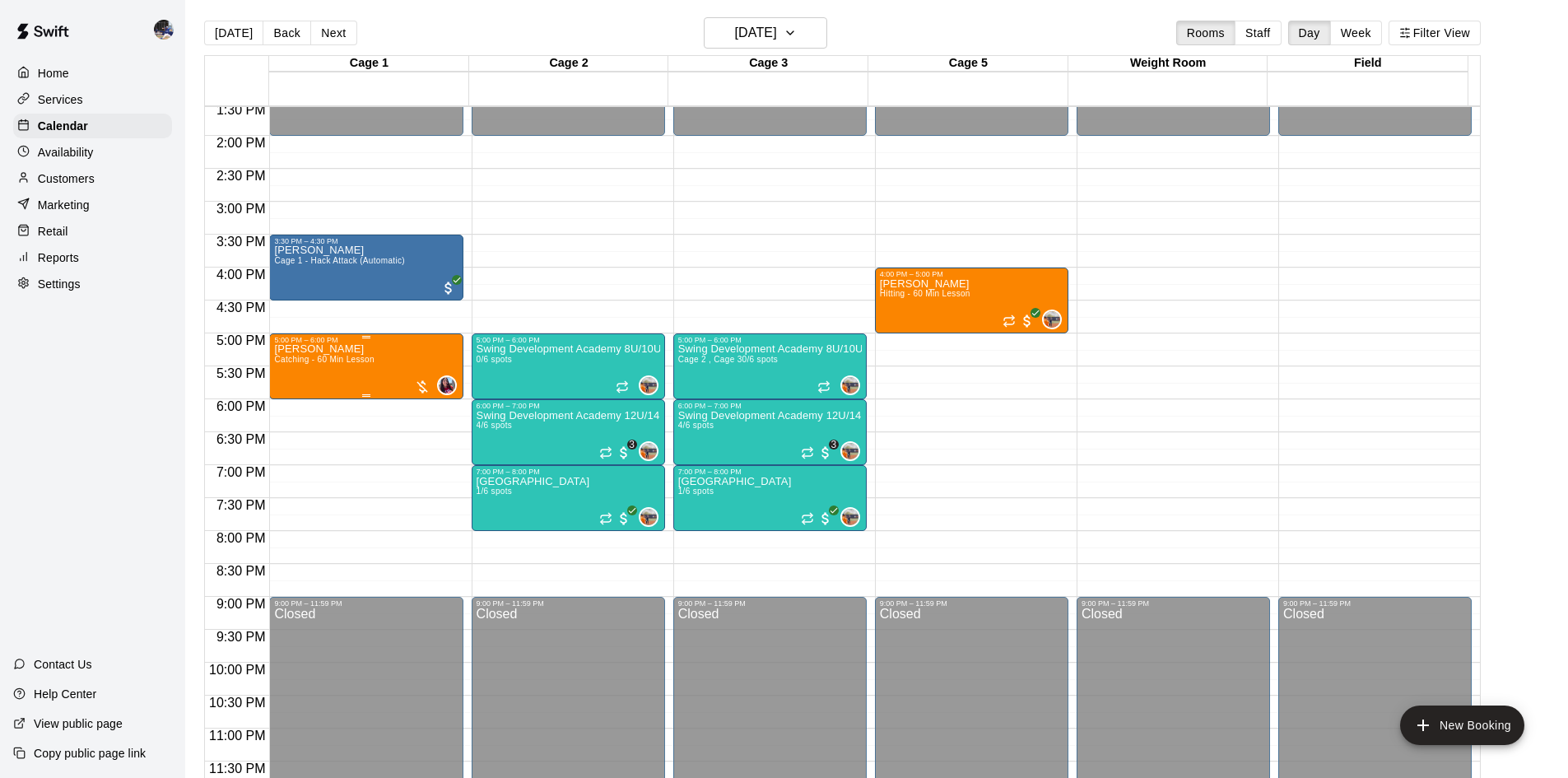
click at [389, 360] on div "[PERSON_NAME] Catching - 60 Min Lesson 0" at bounding box center [366, 733] width 184 height 778
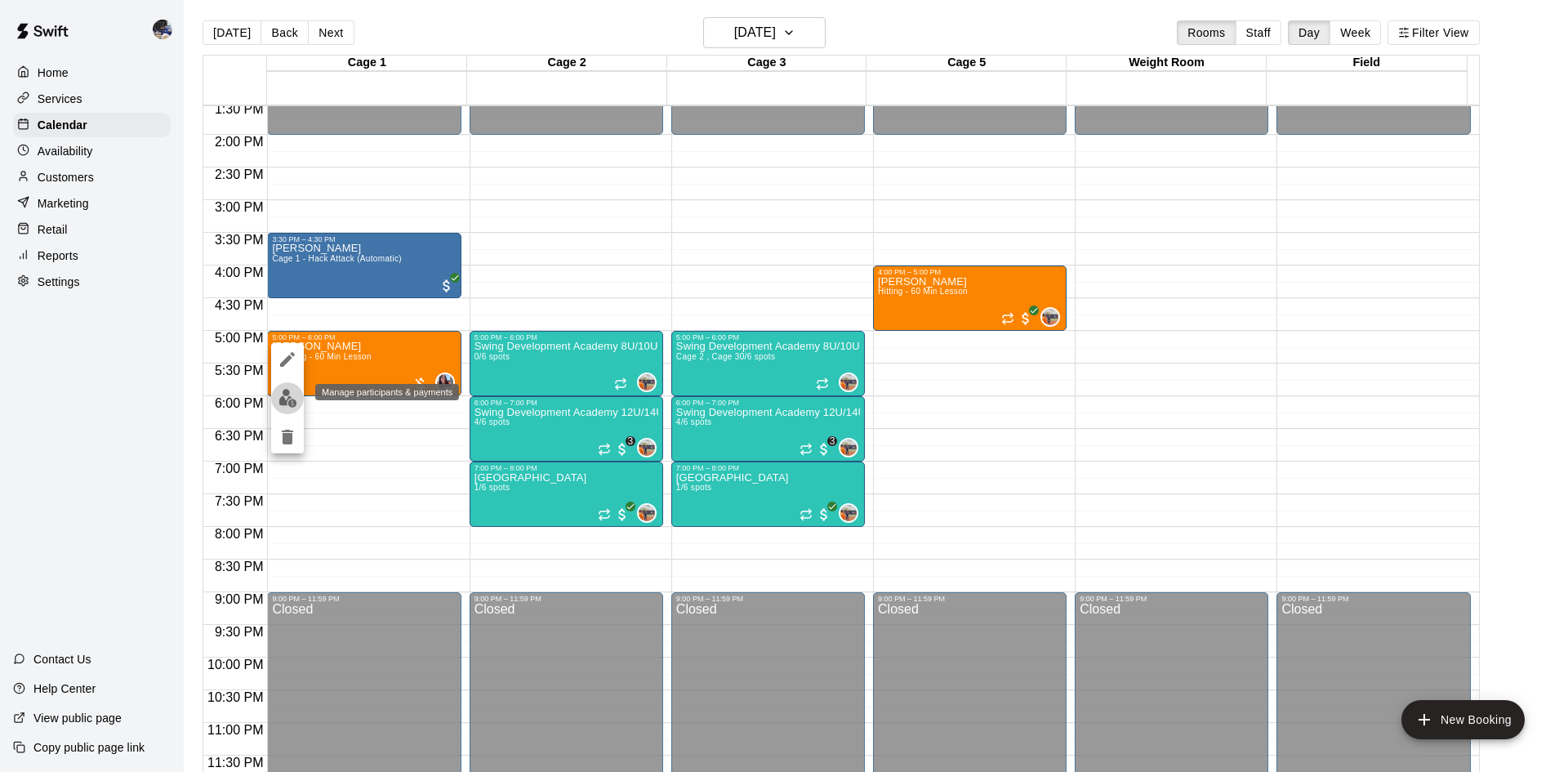
click at [287, 391] on img "edit" at bounding box center [288, 399] width 19 height 19
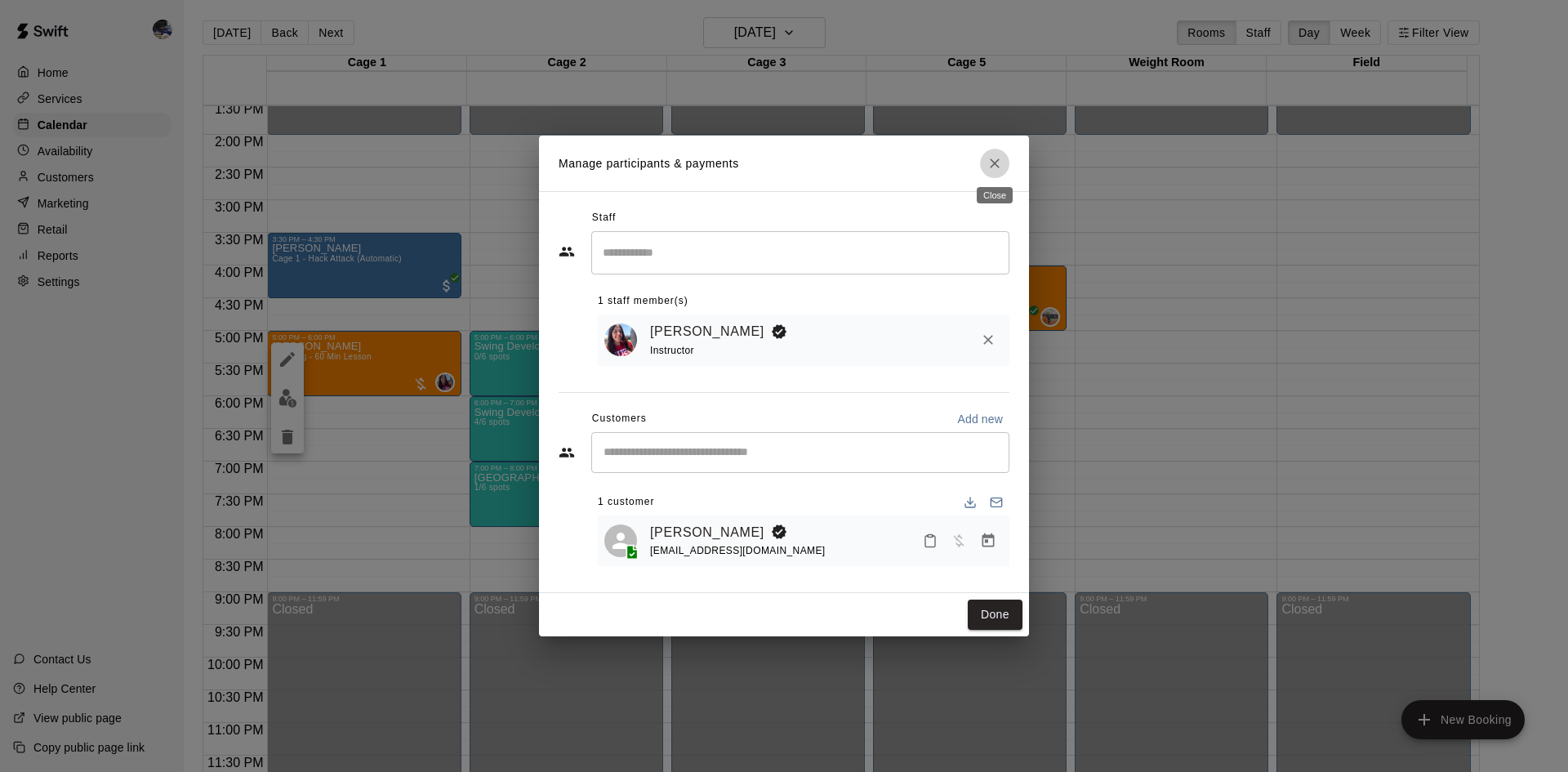
click at [985, 168] on button "Close" at bounding box center [995, 163] width 29 height 29
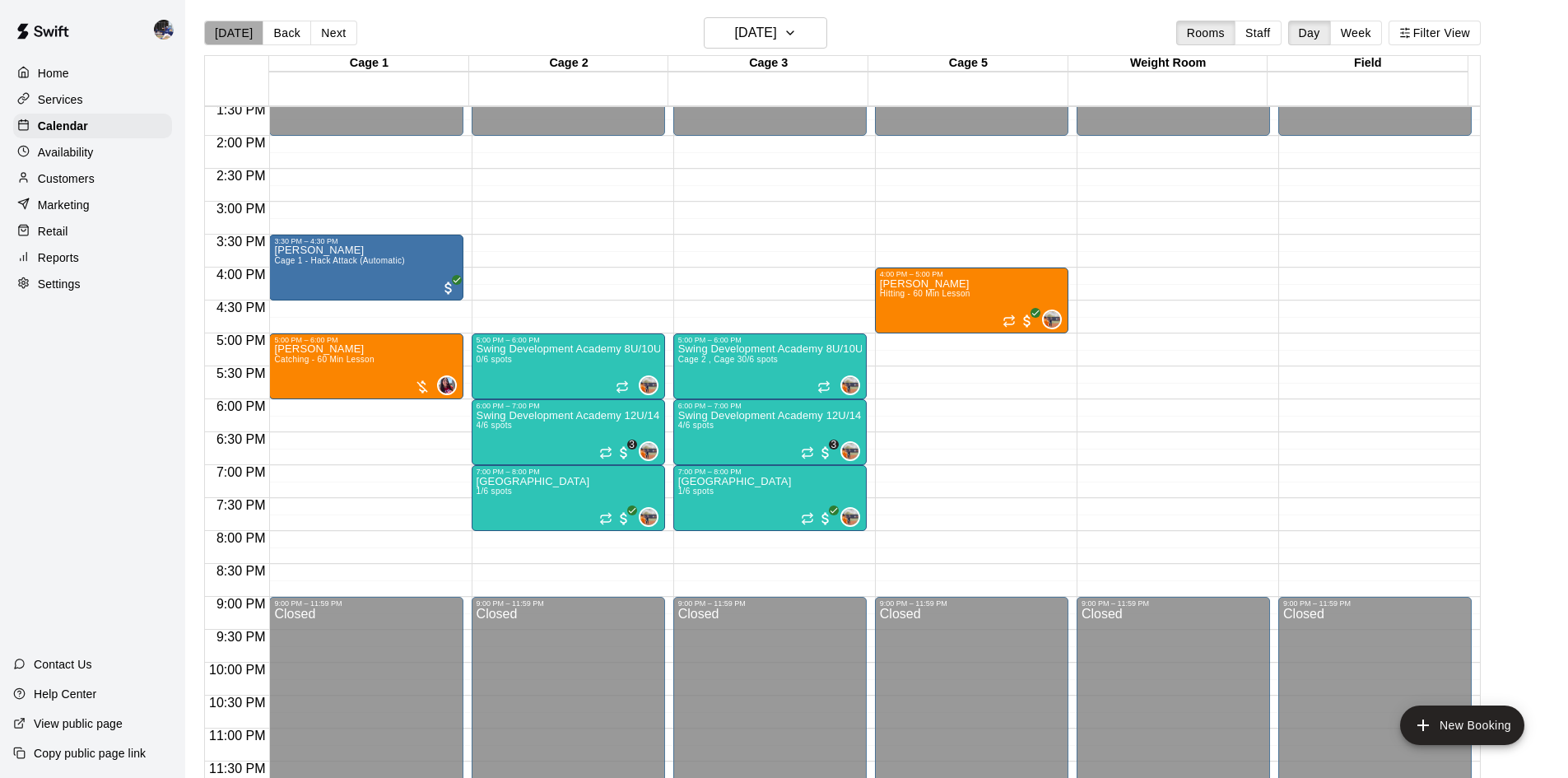
click at [235, 36] on button "[DATE]" at bounding box center [234, 33] width 59 height 25
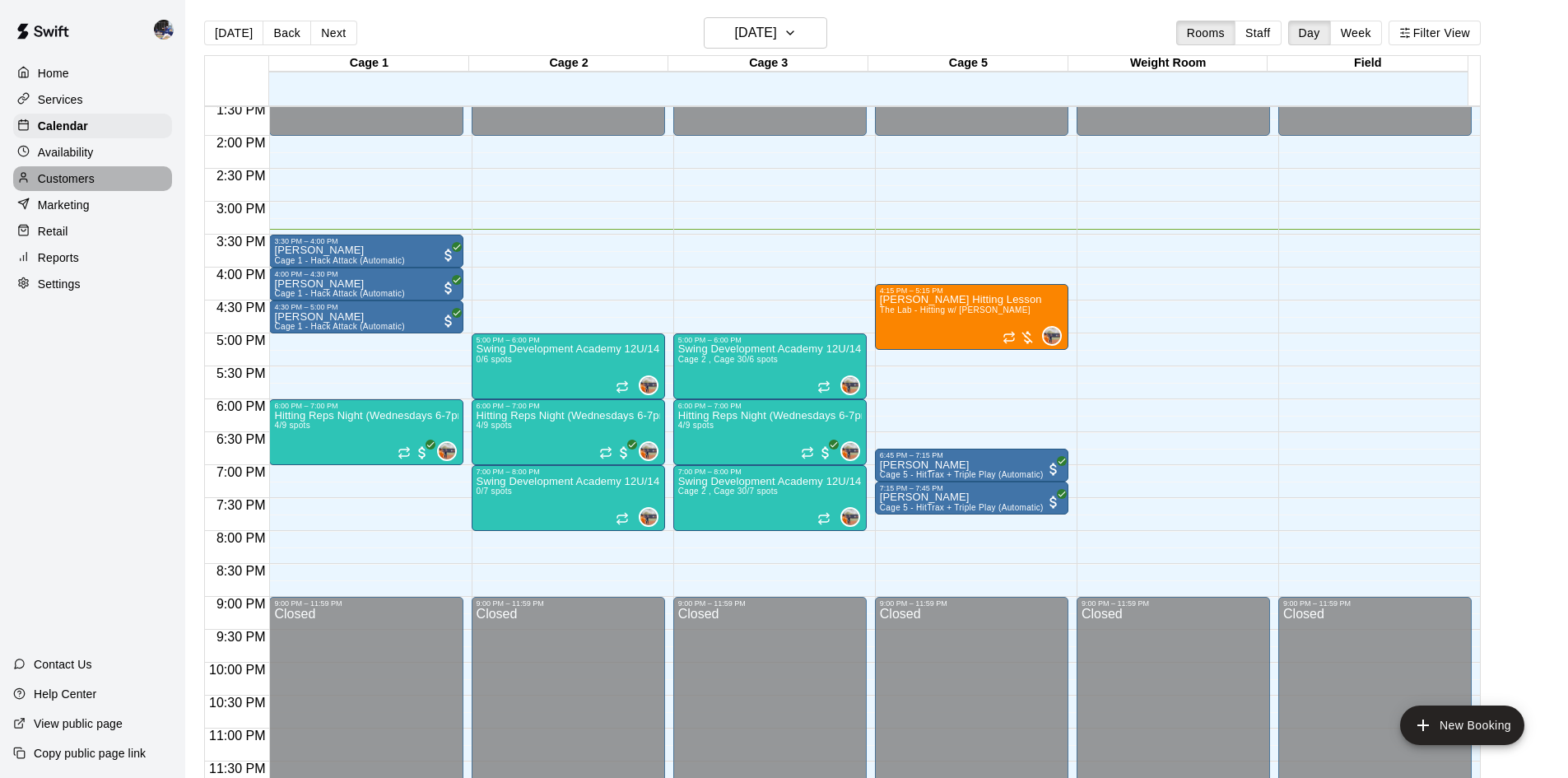
click at [60, 187] on p "Customers" at bounding box center [67, 178] width 57 height 16
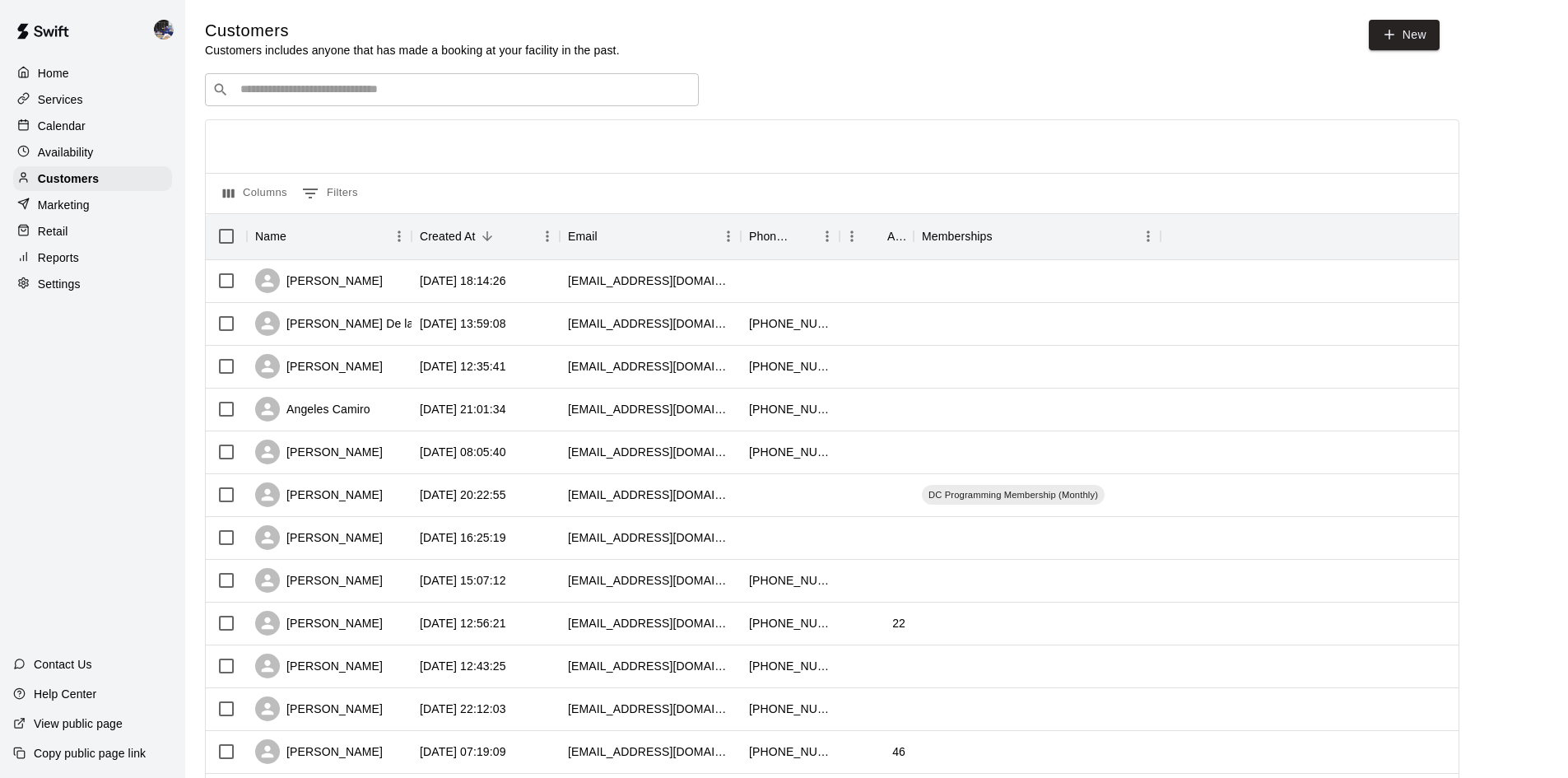
click at [447, 75] on div "​ ​" at bounding box center [452, 90] width 494 height 33
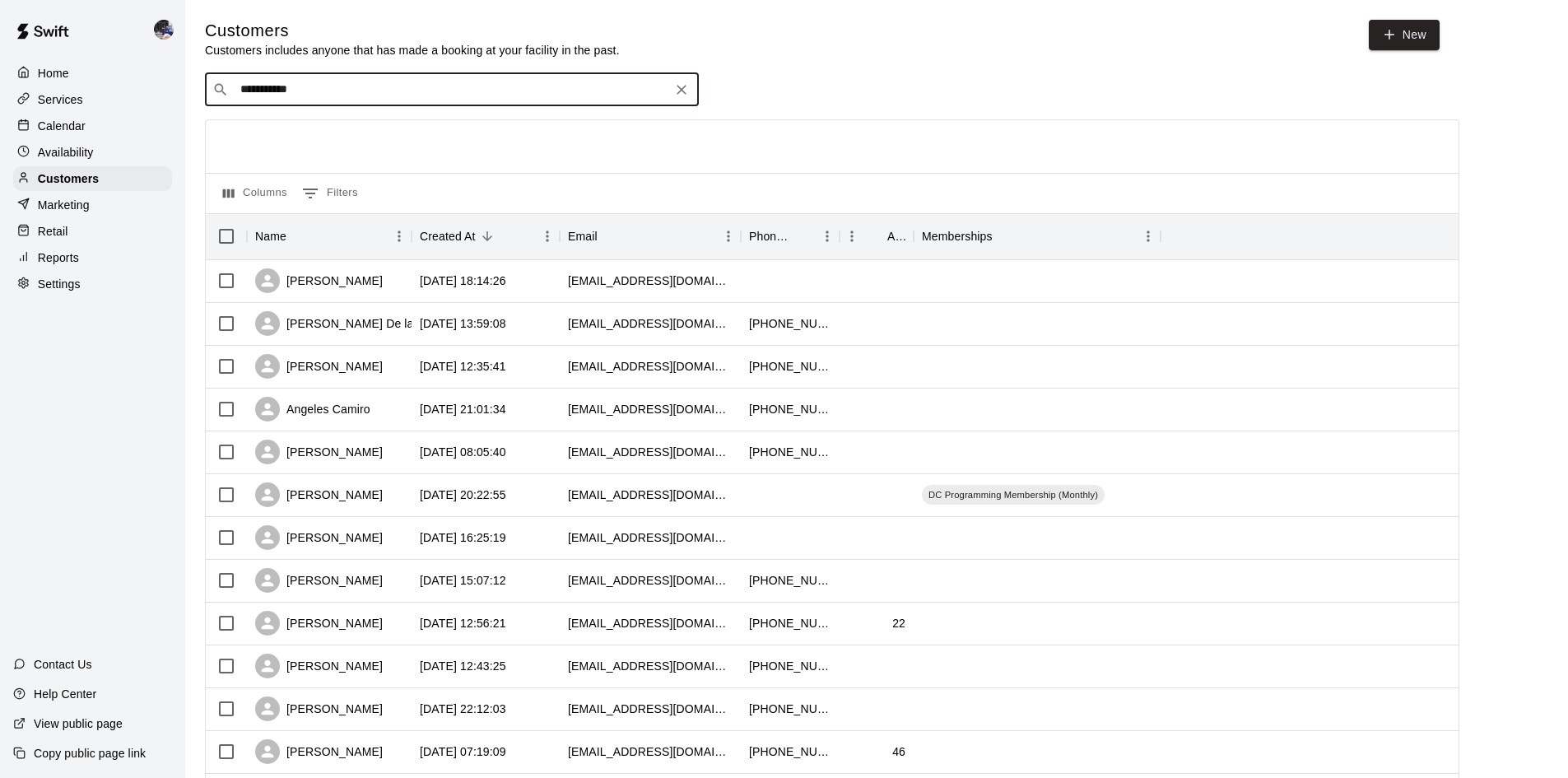
type input "**********"
click at [332, 131] on div "[PERSON_NAME]" at bounding box center [339, 126] width 177 height 17
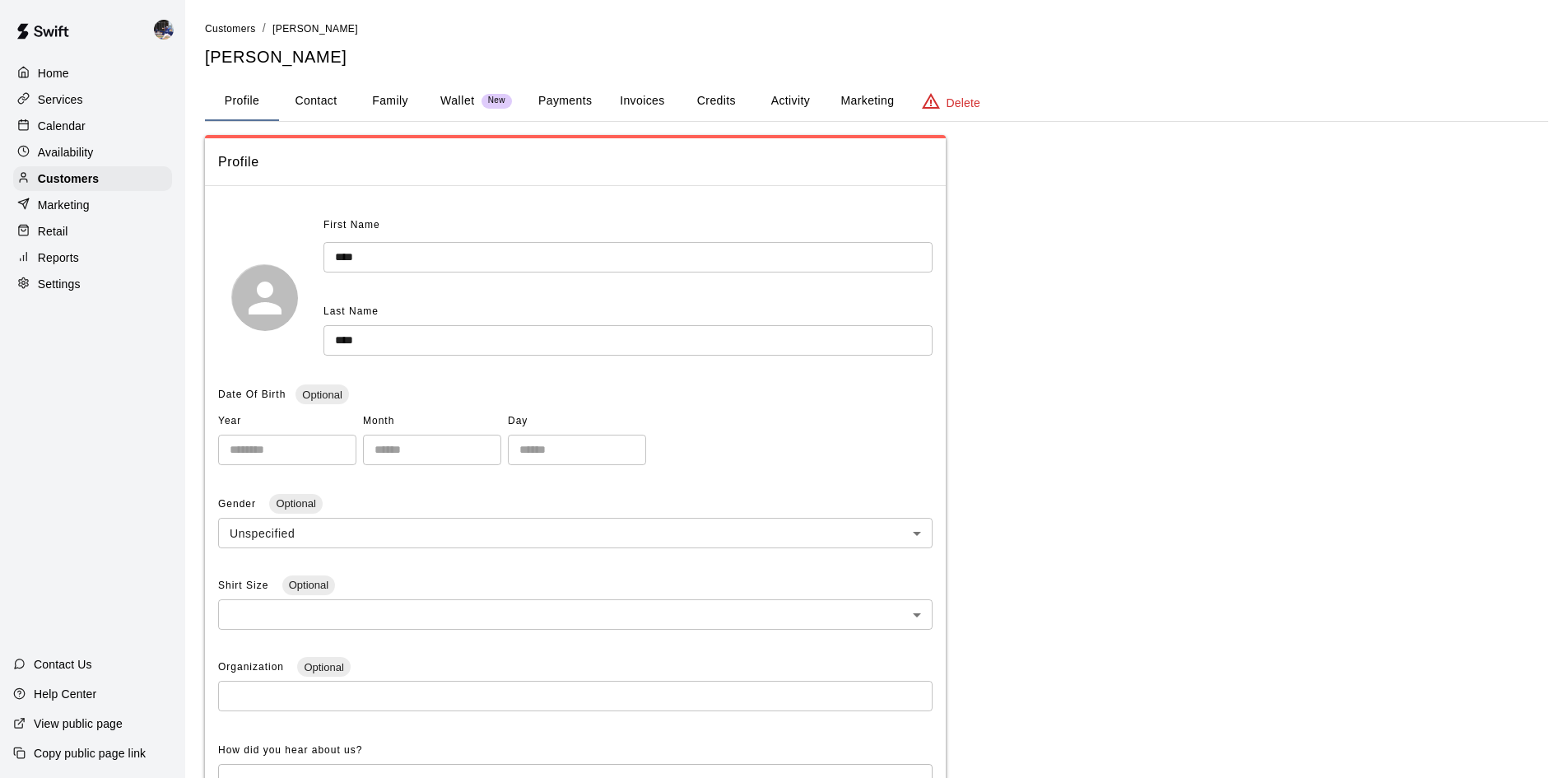
click at [593, 104] on button "Payments" at bounding box center [565, 101] width 80 height 40
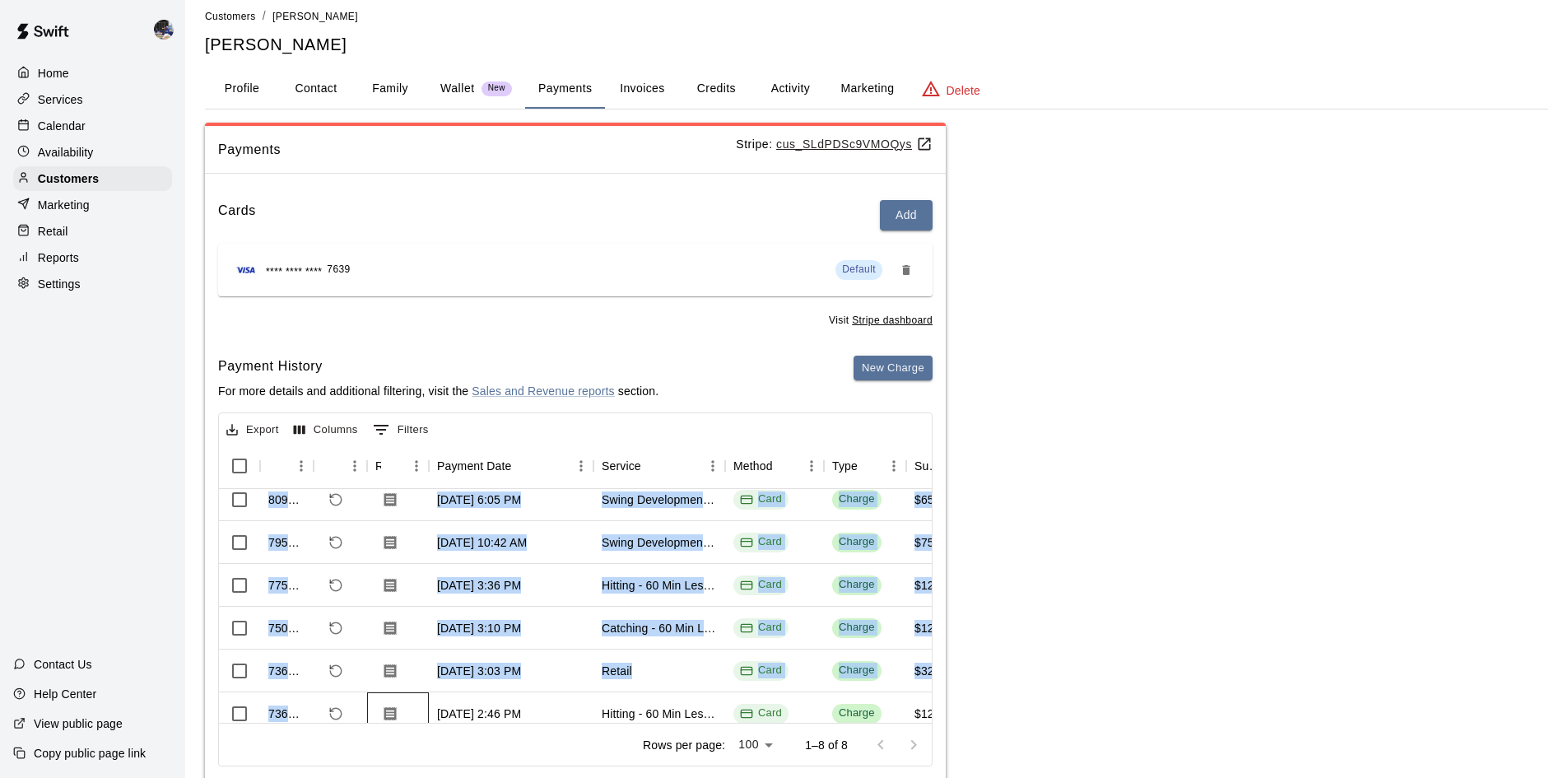
scroll to position [133, 0]
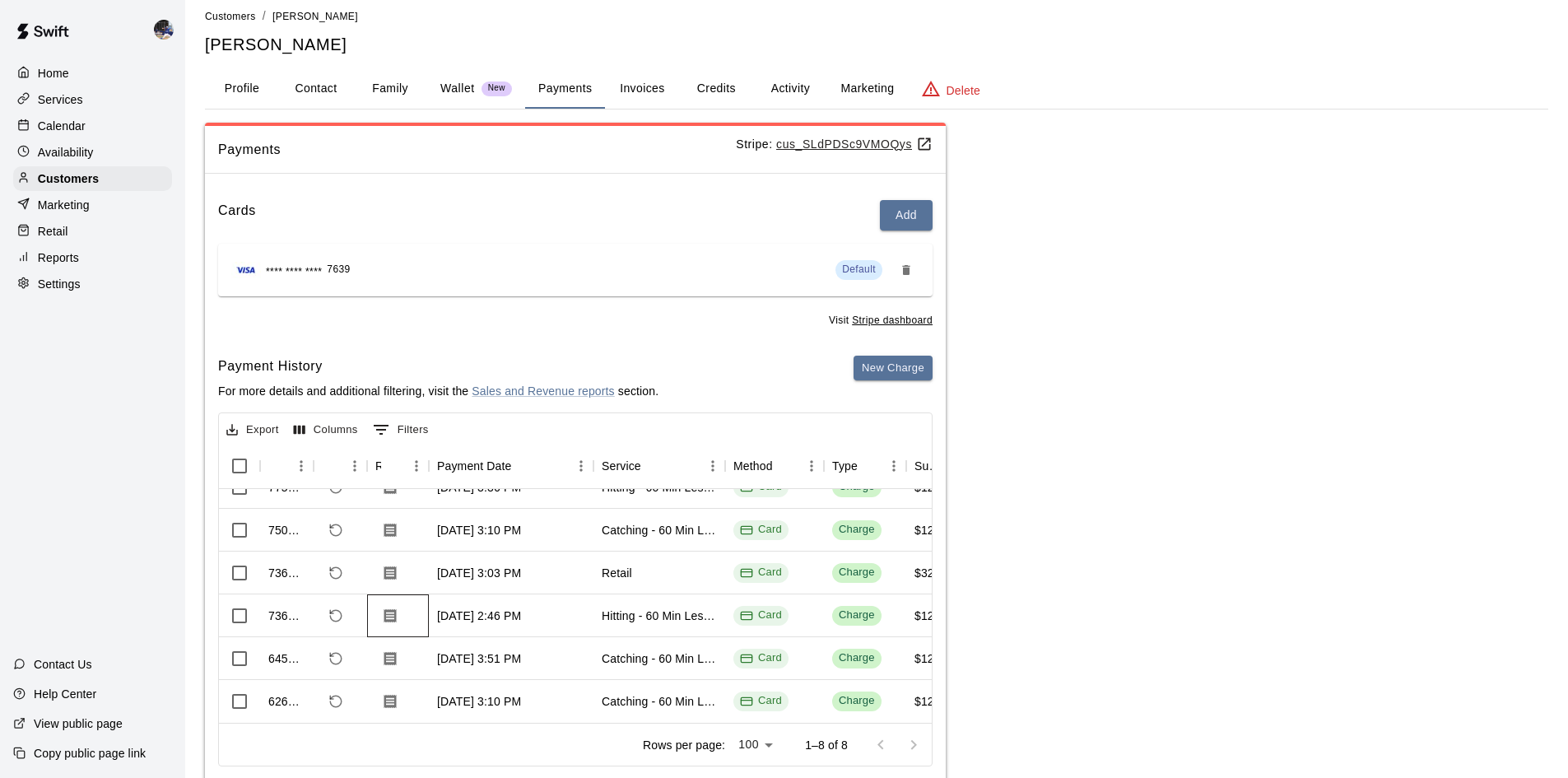
drag, startPoint x: 425, startPoint y: 697, endPoint x: 441, endPoint y: 584, distance: 114.1
click at [441, 547] on div "736941 [DATE] 2:46 PM Hitting - 60 Min Lesson Card Charge $120.00 $0.00" at bounding box center [686, 615] width 934 height 42
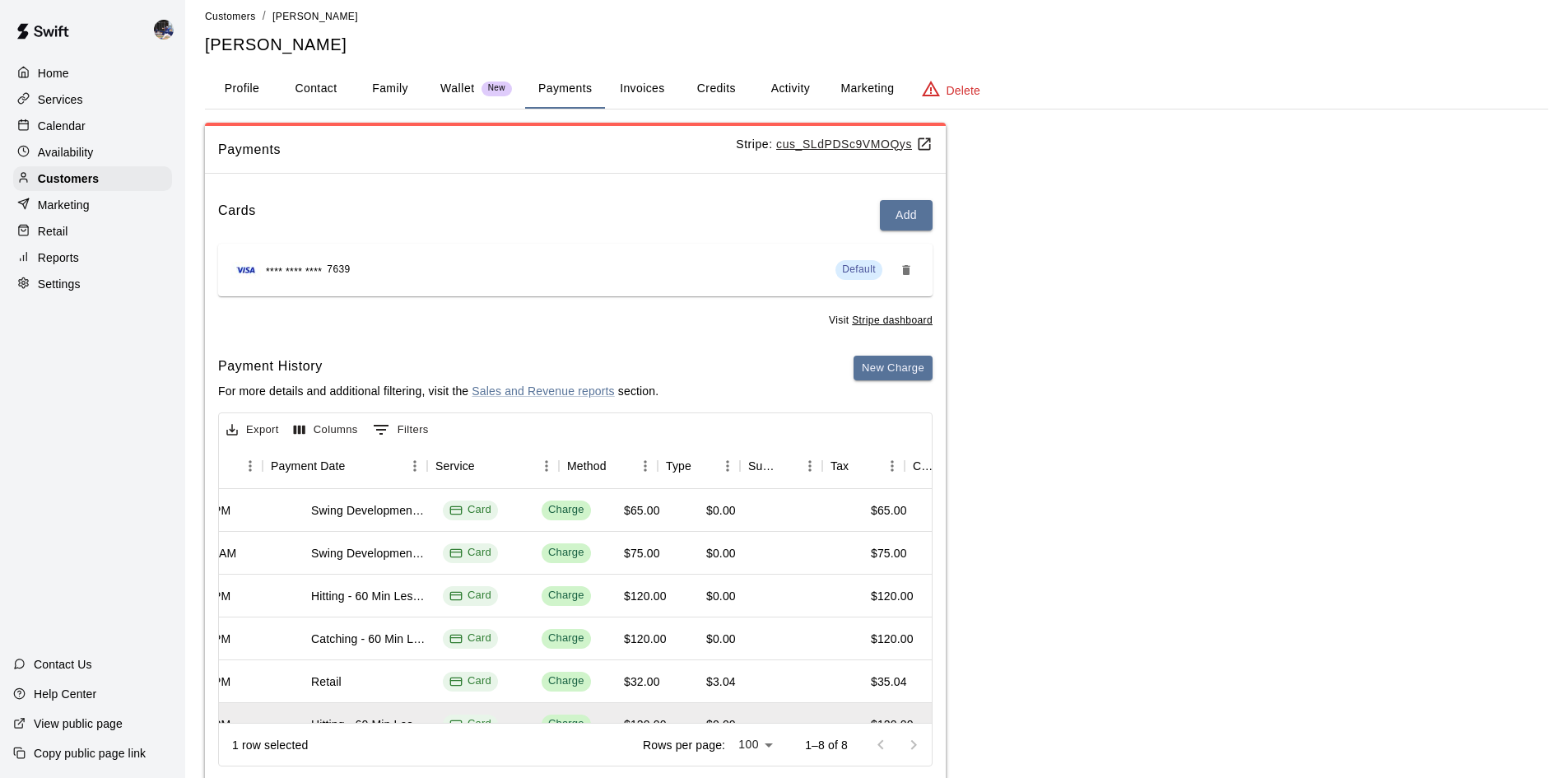
scroll to position [0, 370]
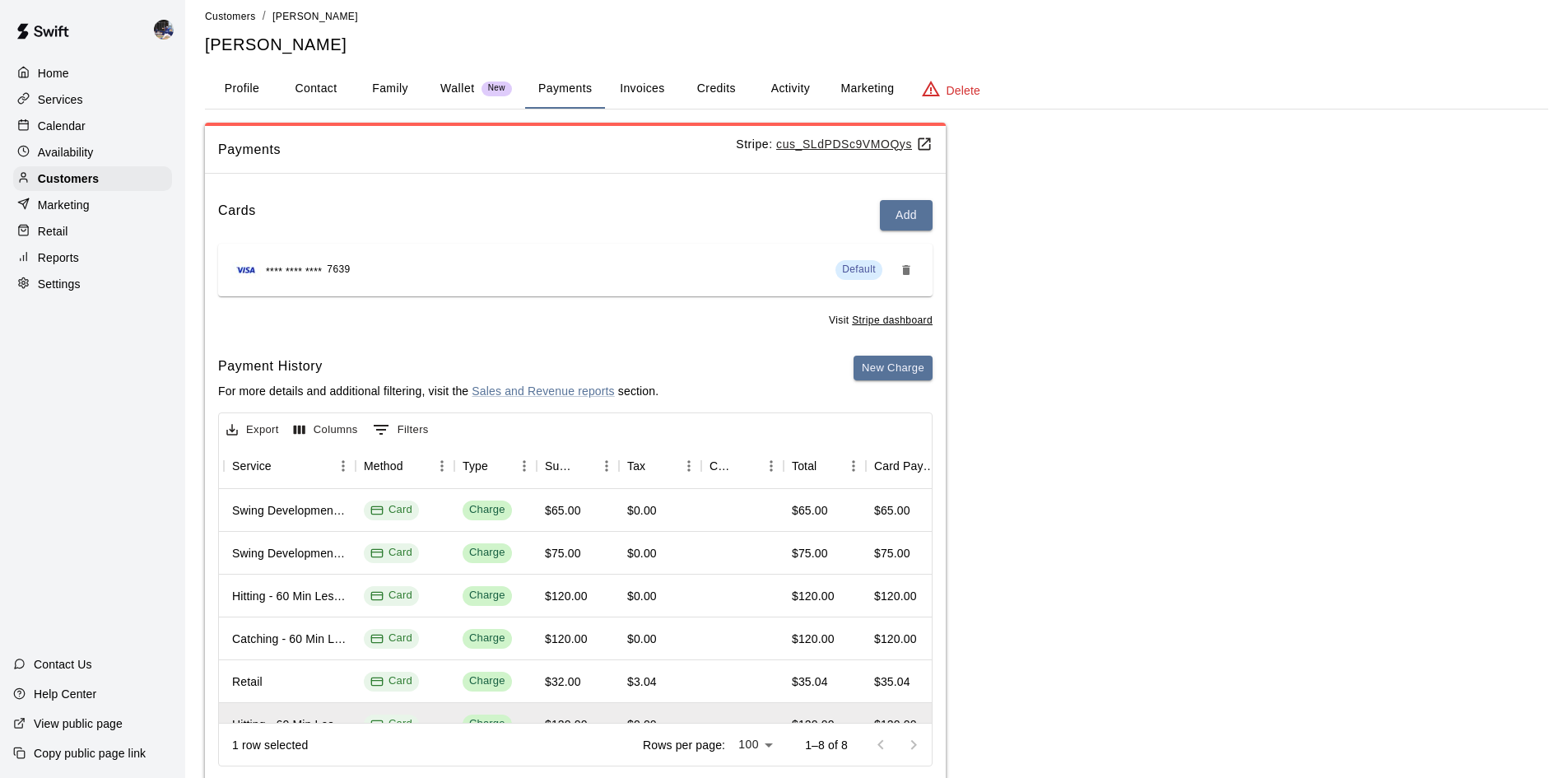
click at [69, 133] on p "Calendar" at bounding box center [61, 126] width 48 height 16
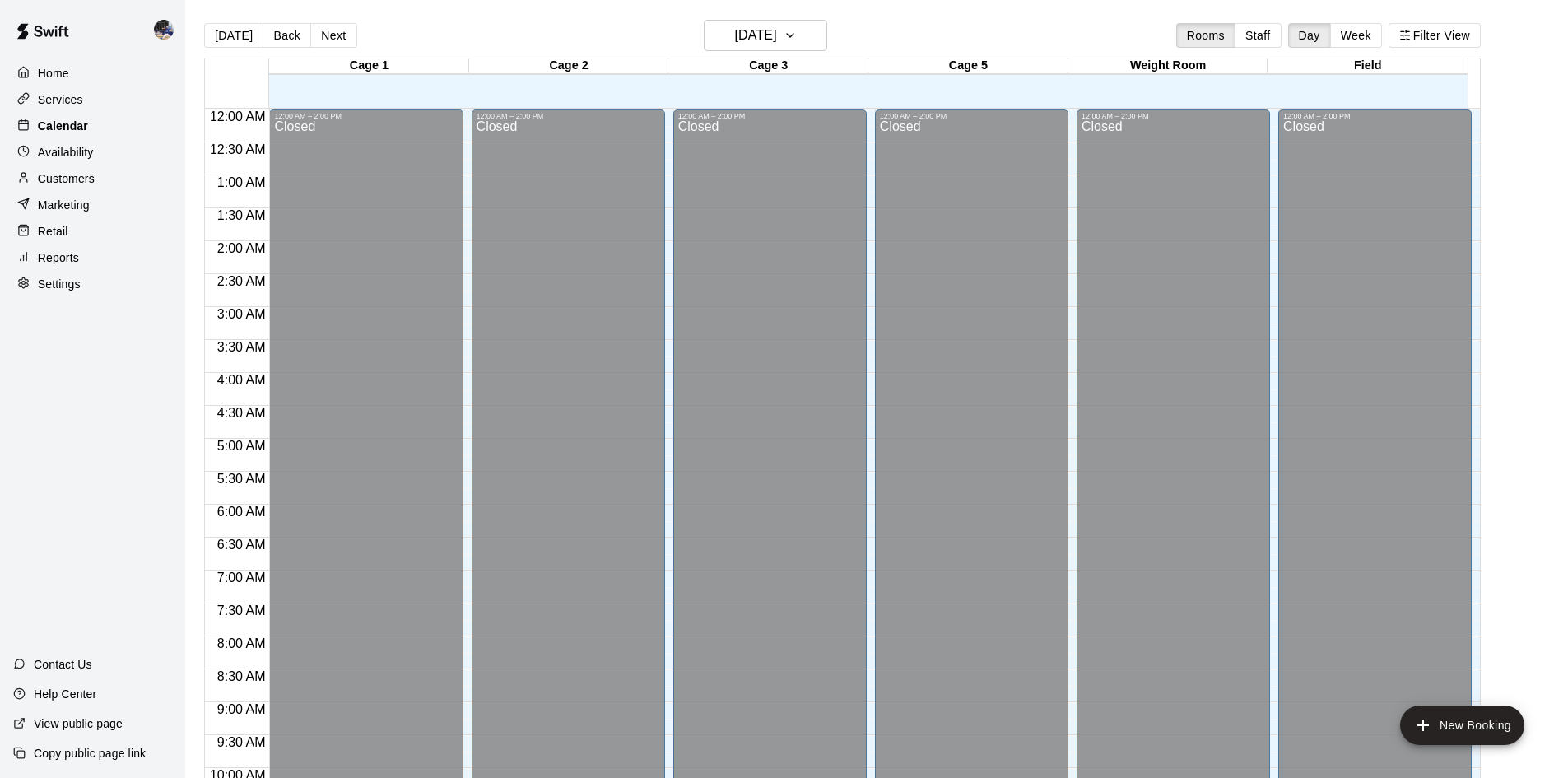
scroll to position [844, 0]
